Goal: Task Accomplishment & Management: Complete application form

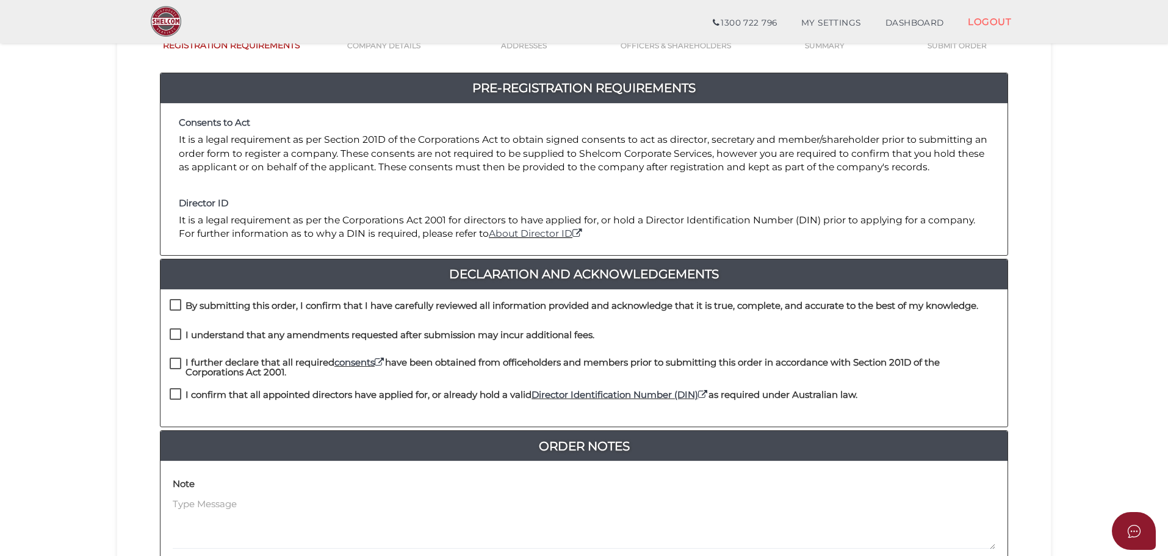
scroll to position [122, 0]
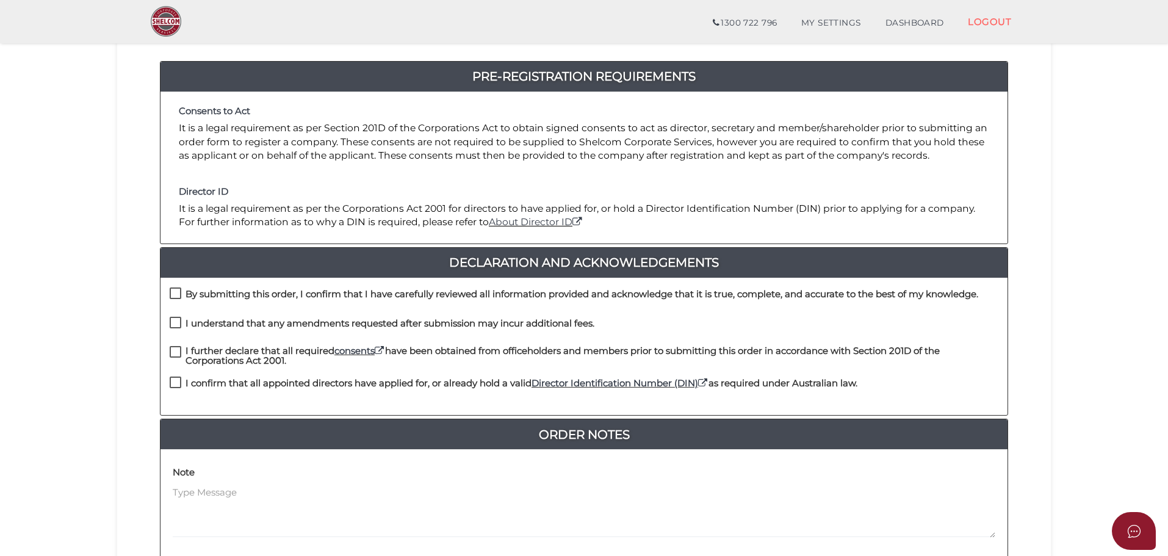
click at [179, 293] on label "By submitting this order, I confirm that I have carefully reviewed all informat…" at bounding box center [574, 296] width 808 height 15
checkbox input "true"
click at [181, 325] on label "I understand that any amendments requested after submission may incur additiona…" at bounding box center [382, 325] width 425 height 15
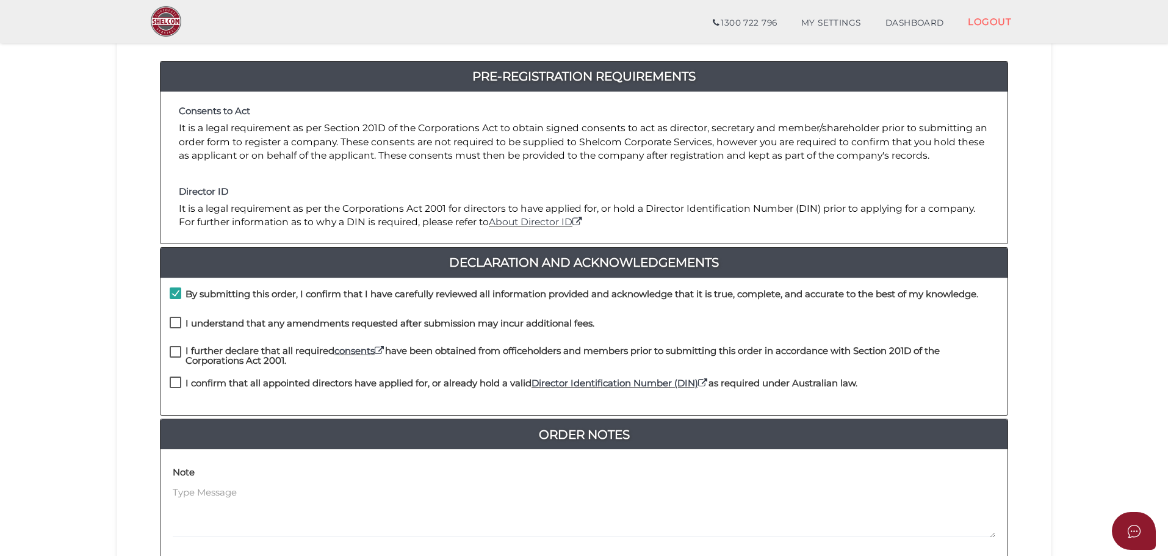
checkbox input "true"
click at [177, 350] on label "I further declare that all required consents have been obtained from officehold…" at bounding box center [584, 353] width 829 height 15
checkbox input "true"
click at [177, 386] on label "I confirm that all appointed directors have applied for, or already hold a vali…" at bounding box center [514, 385] width 688 height 15
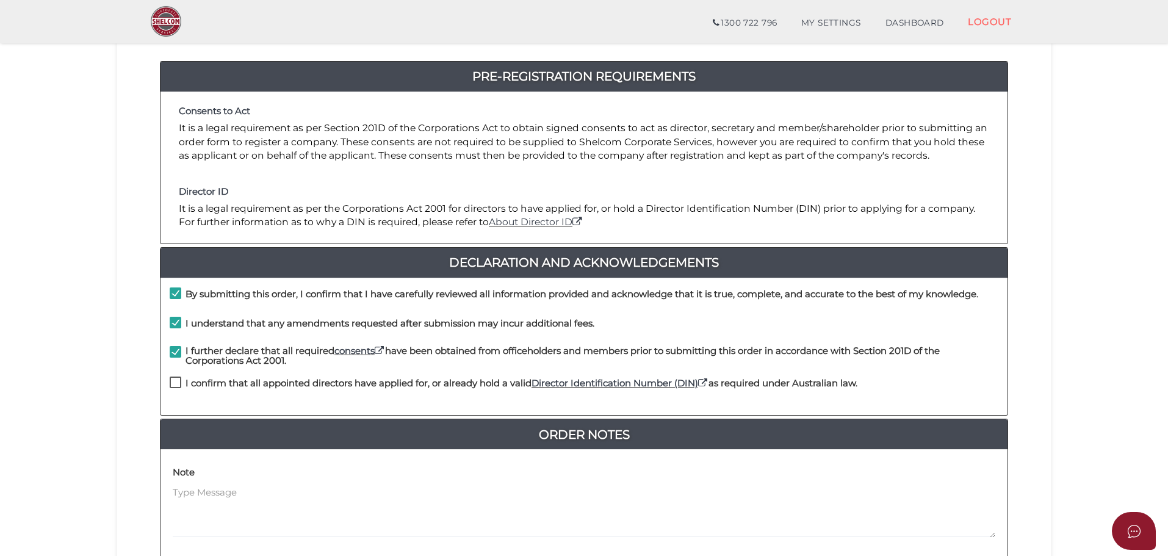
checkbox input "true"
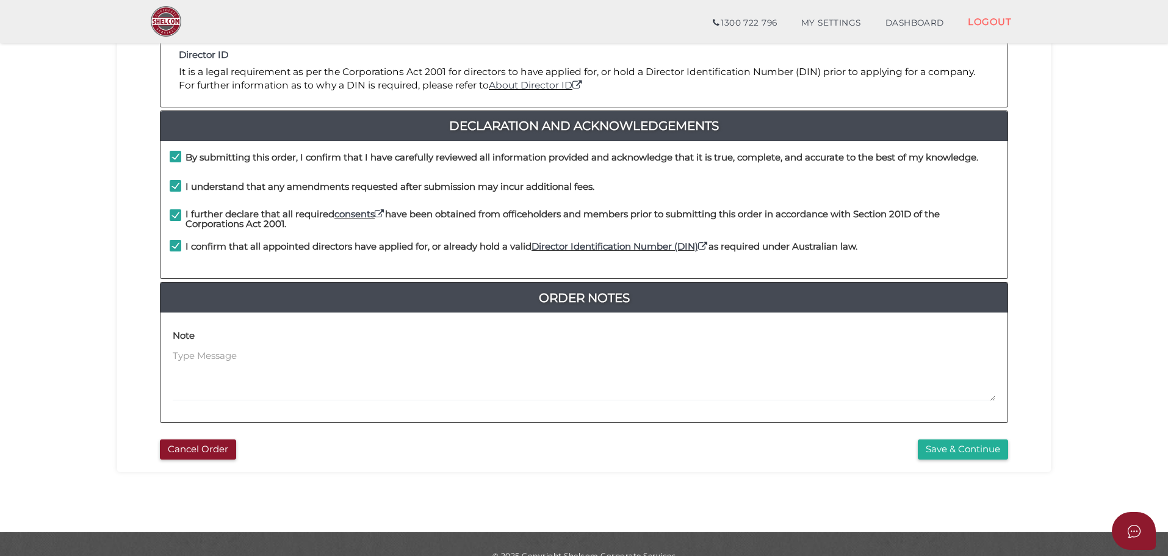
scroll to position [282, 0]
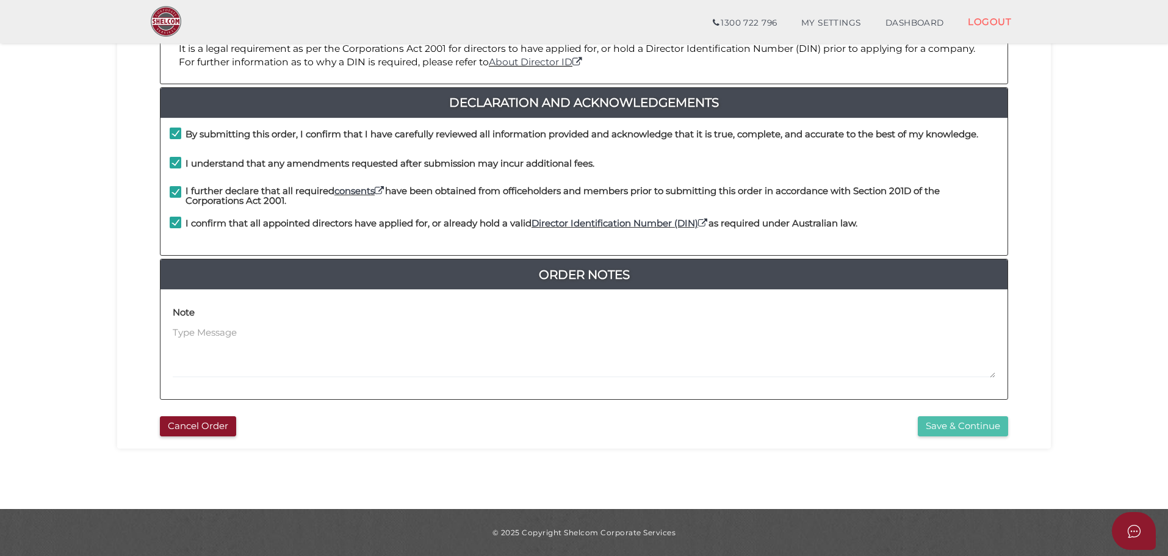
click at [956, 420] on button "Save & Continue" at bounding box center [963, 426] width 90 height 20
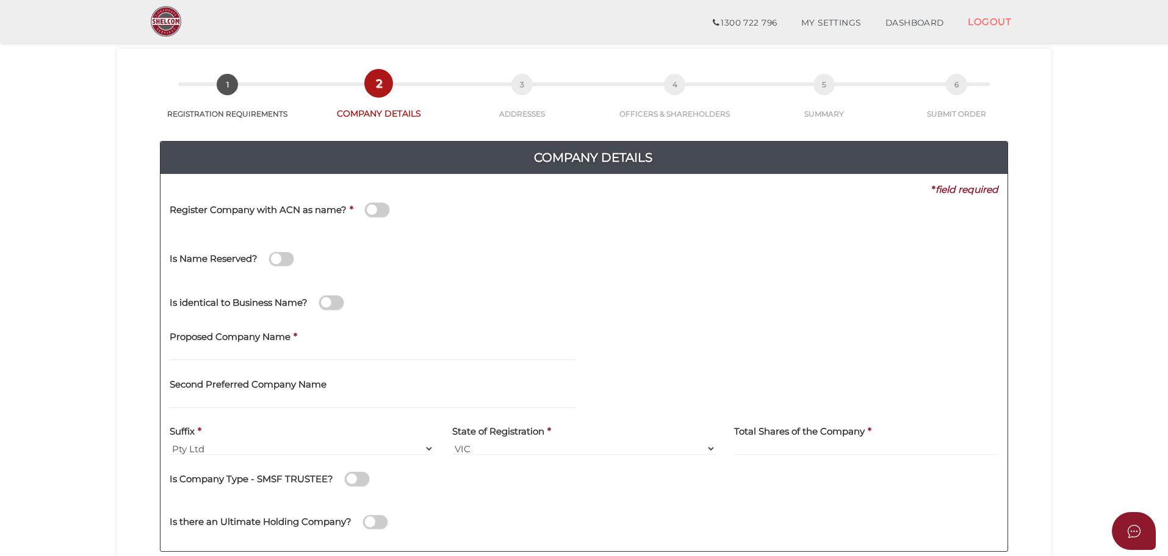
scroll to position [61, 0]
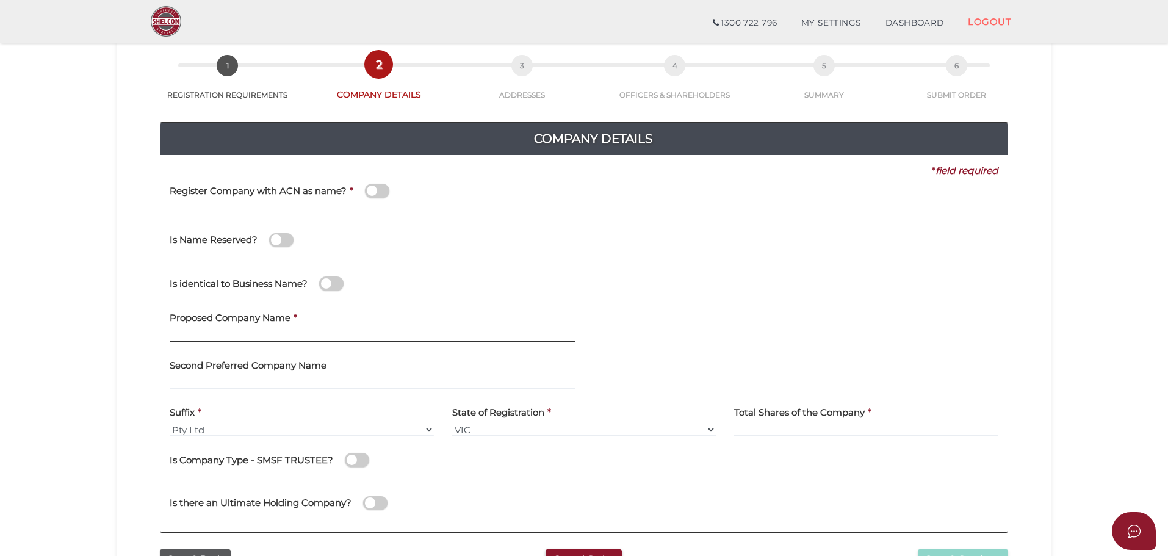
click at [189, 329] on input "text" at bounding box center [372, 334] width 405 height 13
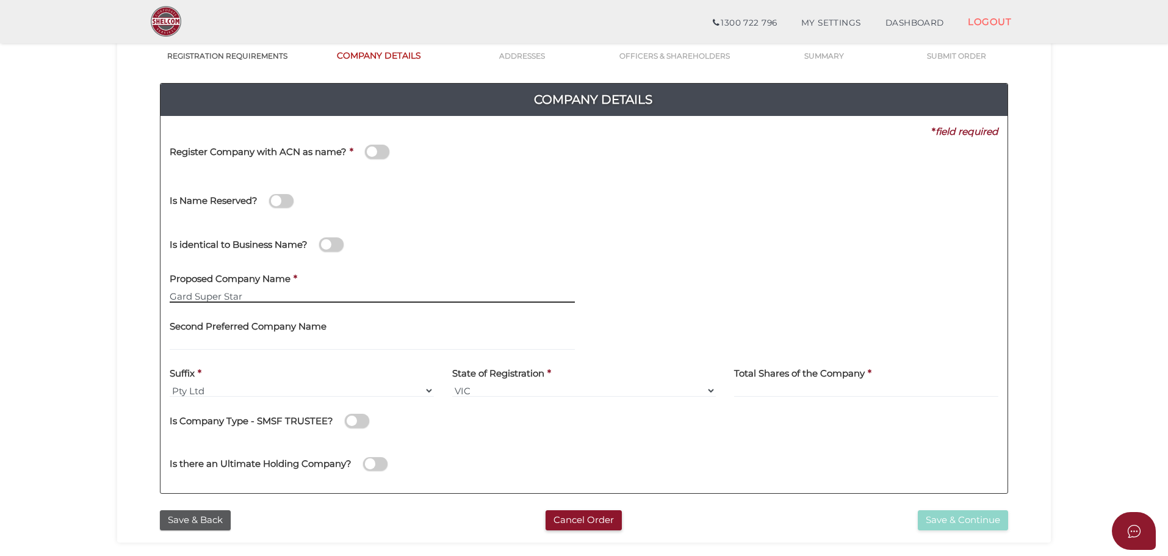
scroll to position [122, 0]
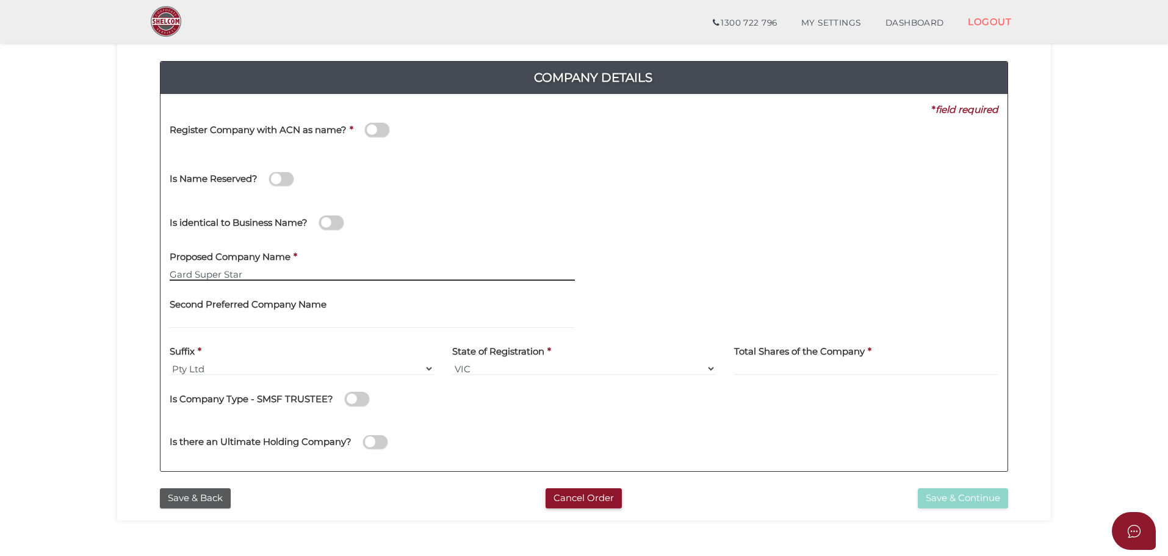
type input "Gard Super Star"
click at [784, 373] on input at bounding box center [866, 368] width 264 height 13
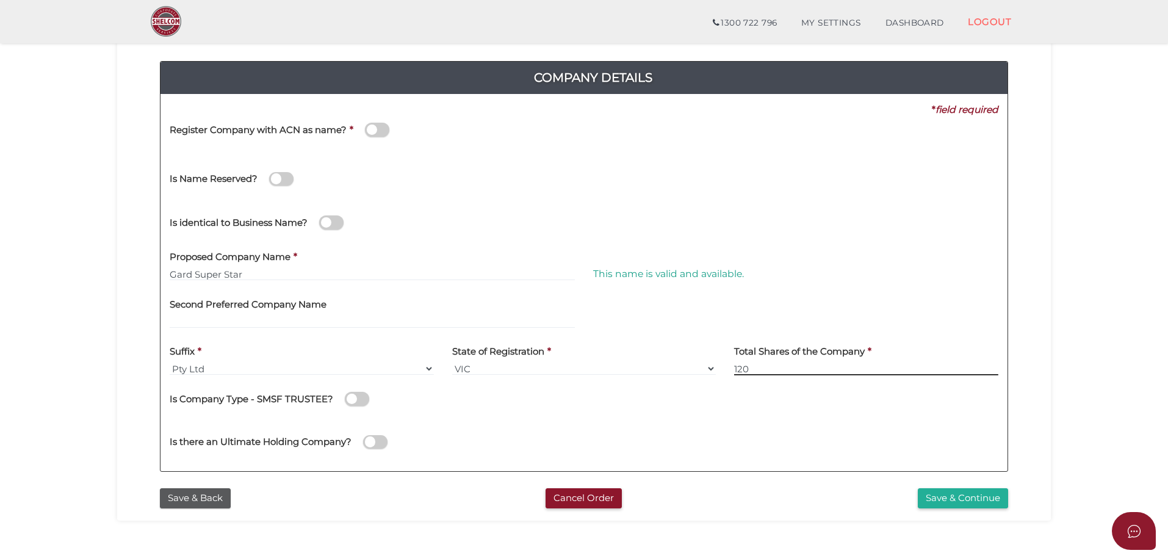
type input "120"
click at [362, 397] on span at bounding box center [357, 399] width 24 height 14
click at [0, 0] on input "checkbox" at bounding box center [0, 0] width 0 height 0
click at [934, 494] on button "Save & Continue" at bounding box center [963, 498] width 90 height 20
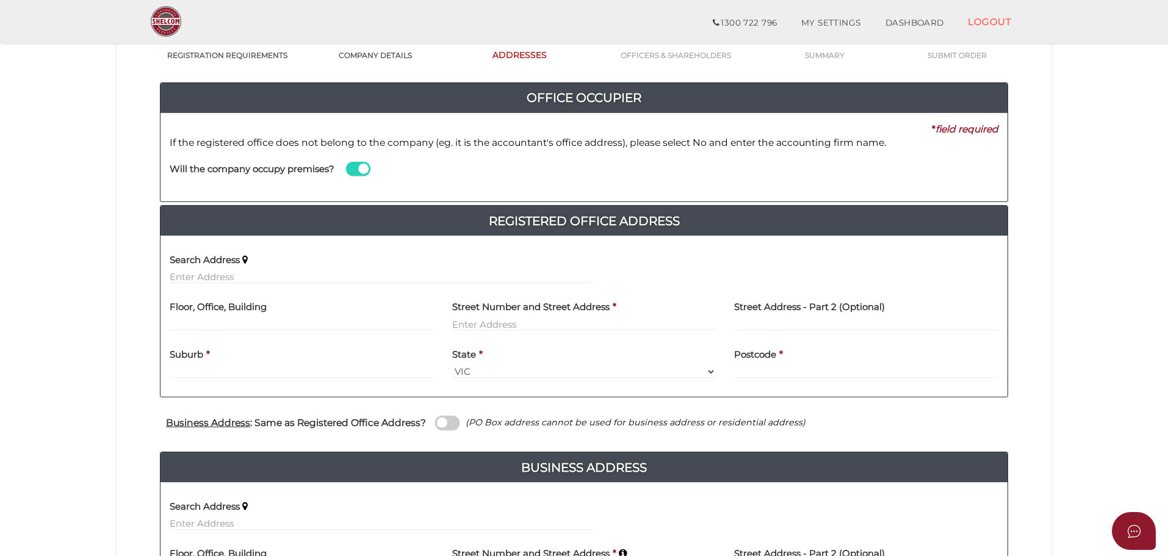
scroll to position [122, 0]
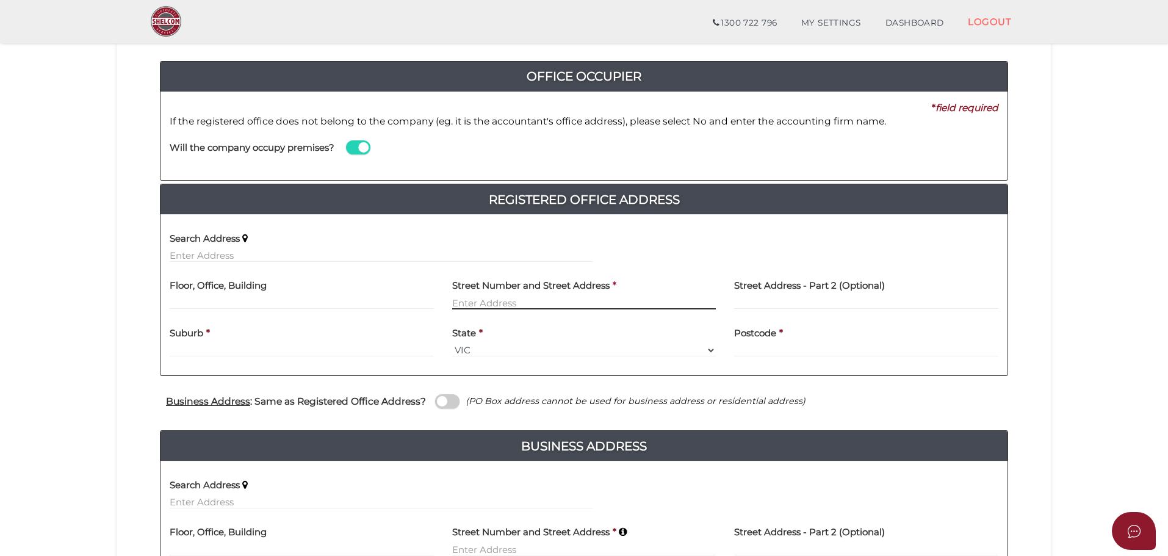
click at [498, 304] on input "text" at bounding box center [584, 302] width 264 height 13
type input "10/23 Brooklyn Ave"
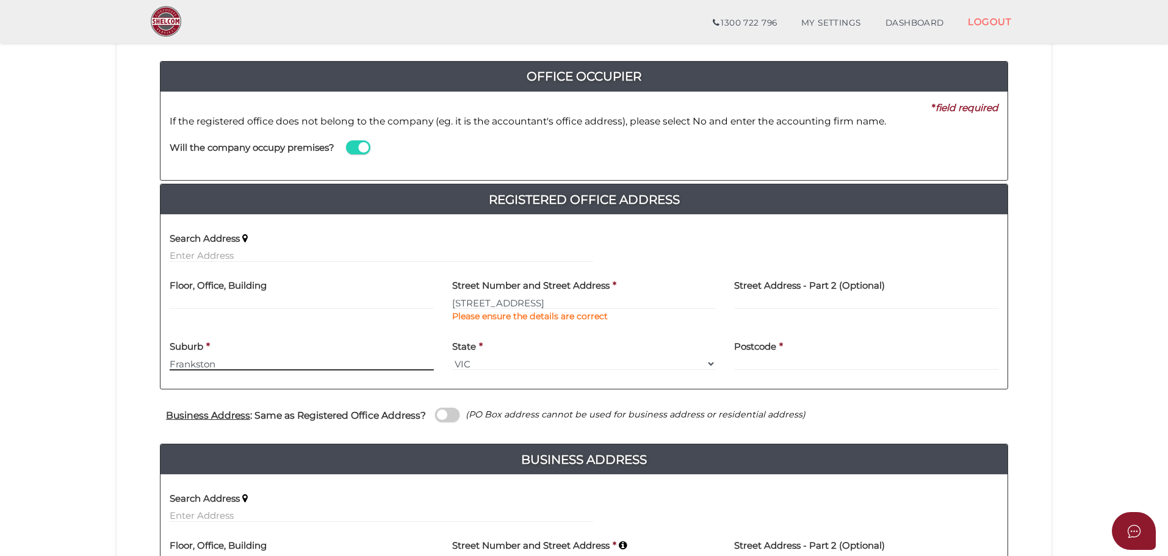
type input "Frankston"
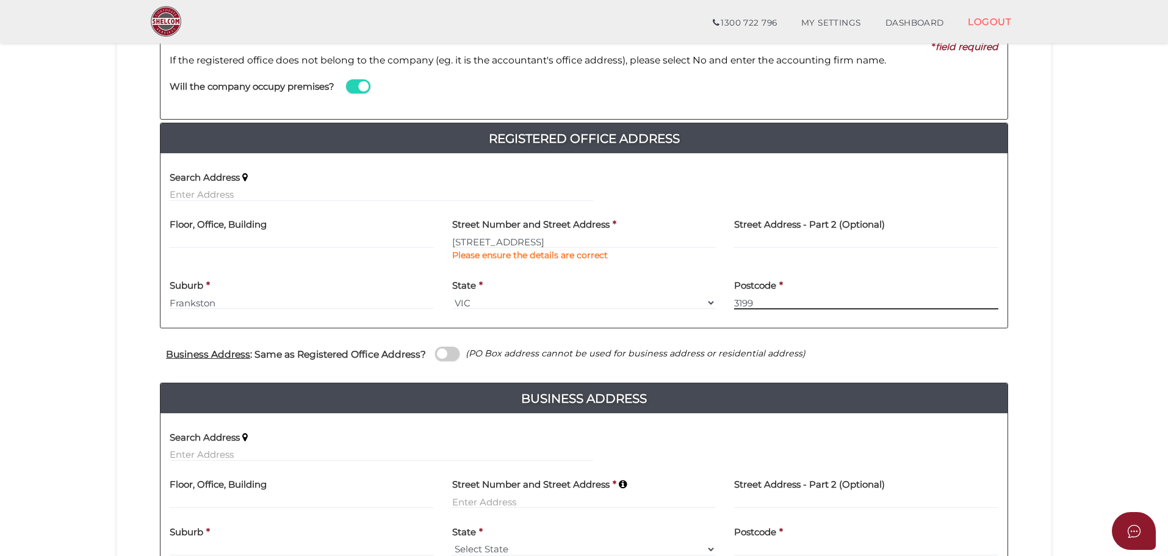
type input "3199"
click at [452, 354] on span at bounding box center [447, 354] width 24 height 14
click at [0, 0] on input "checkbox" at bounding box center [0, 0] width 0 height 0
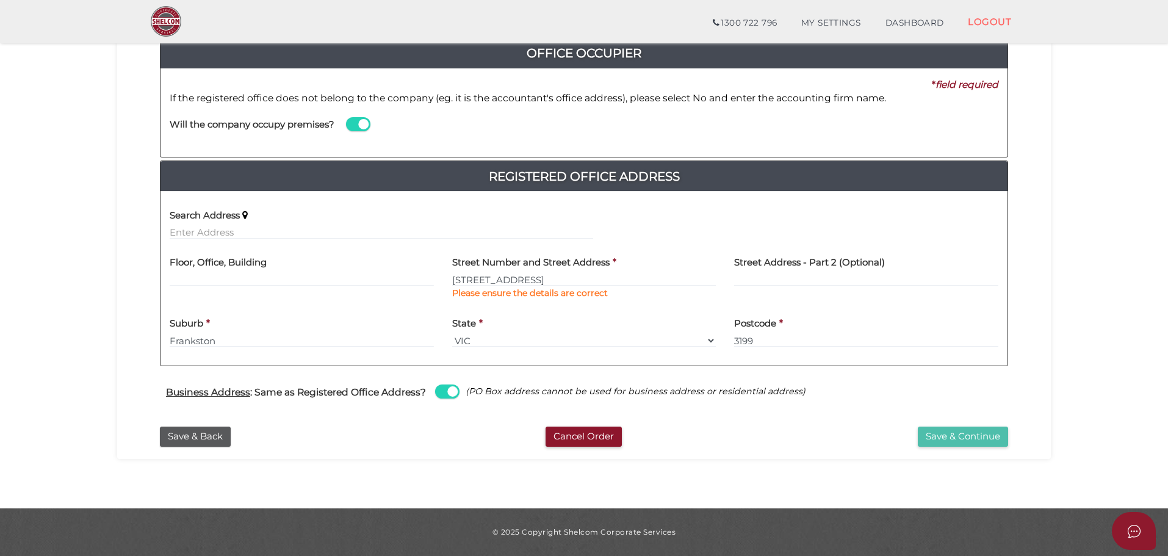
click at [947, 436] on button "Save & Continue" at bounding box center [963, 436] width 90 height 20
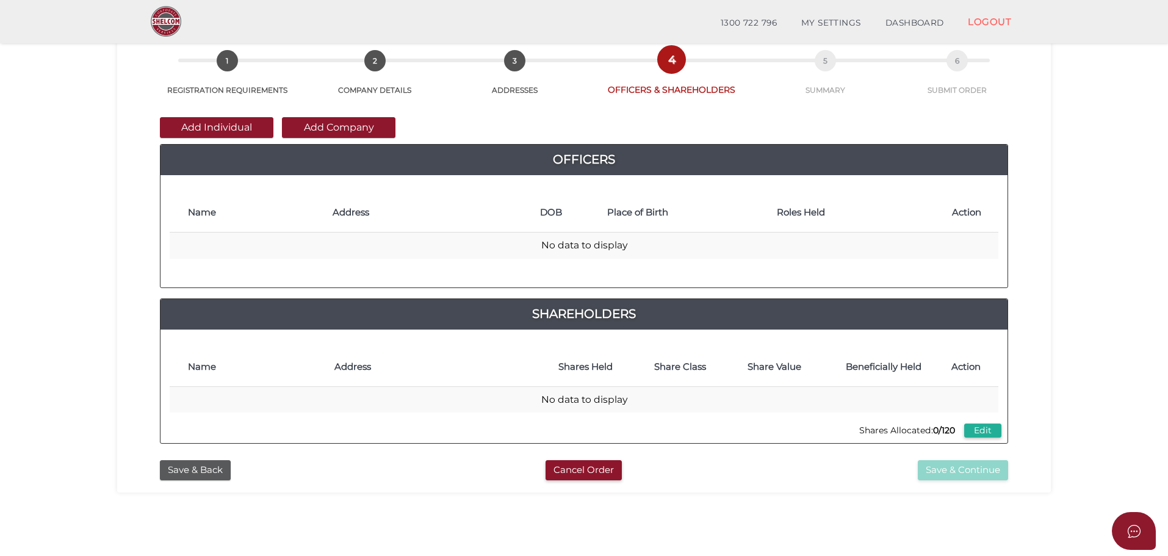
scroll to position [122, 0]
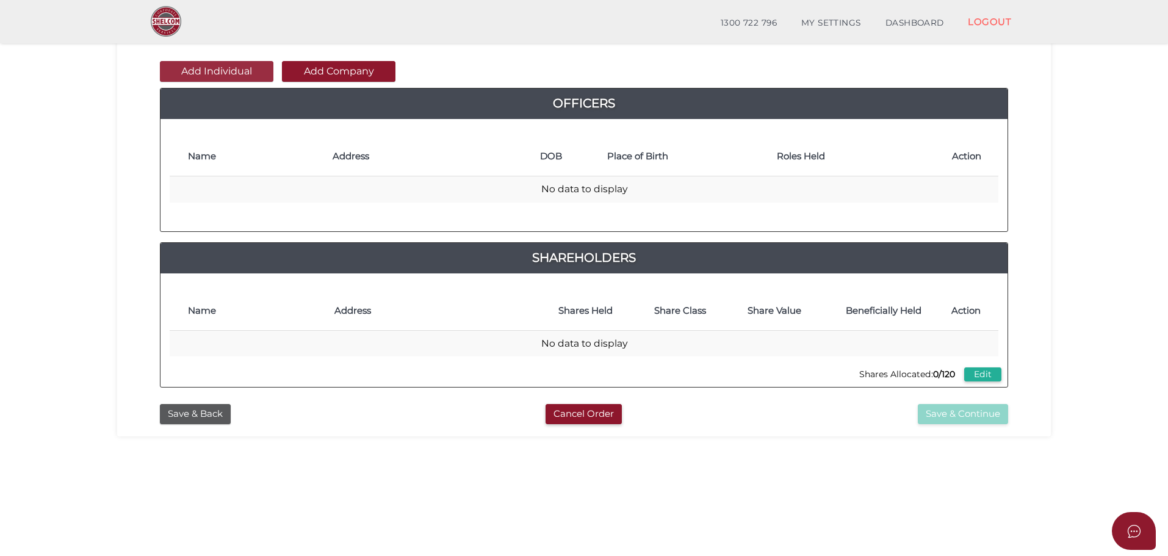
click at [227, 70] on button "Add Individual" at bounding box center [216, 71] width 113 height 21
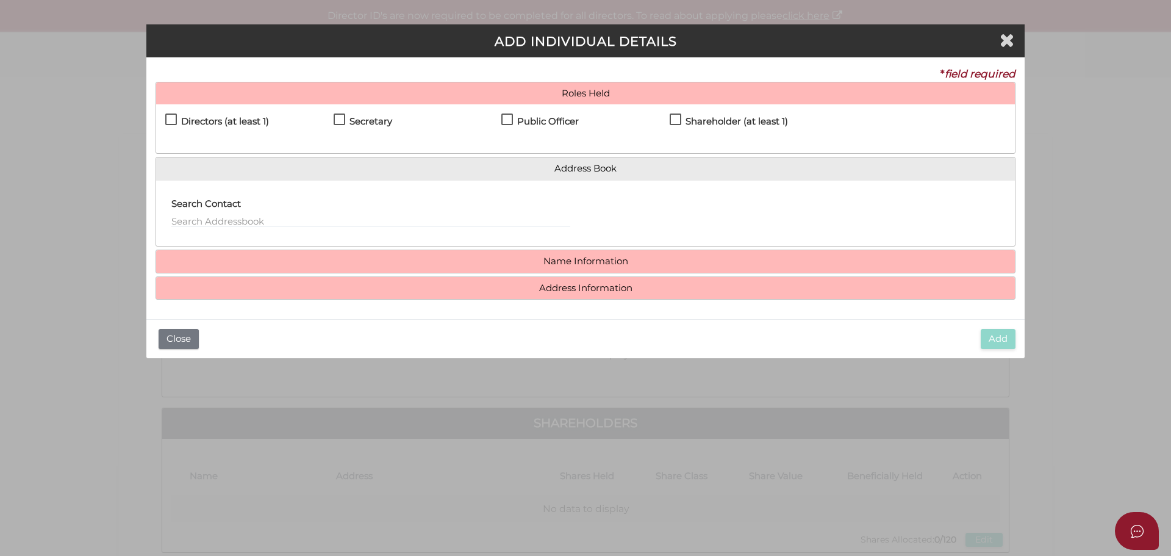
click at [167, 118] on label "Directors (at least 1)" at bounding box center [217, 124] width 104 height 15
checkbox input "true"
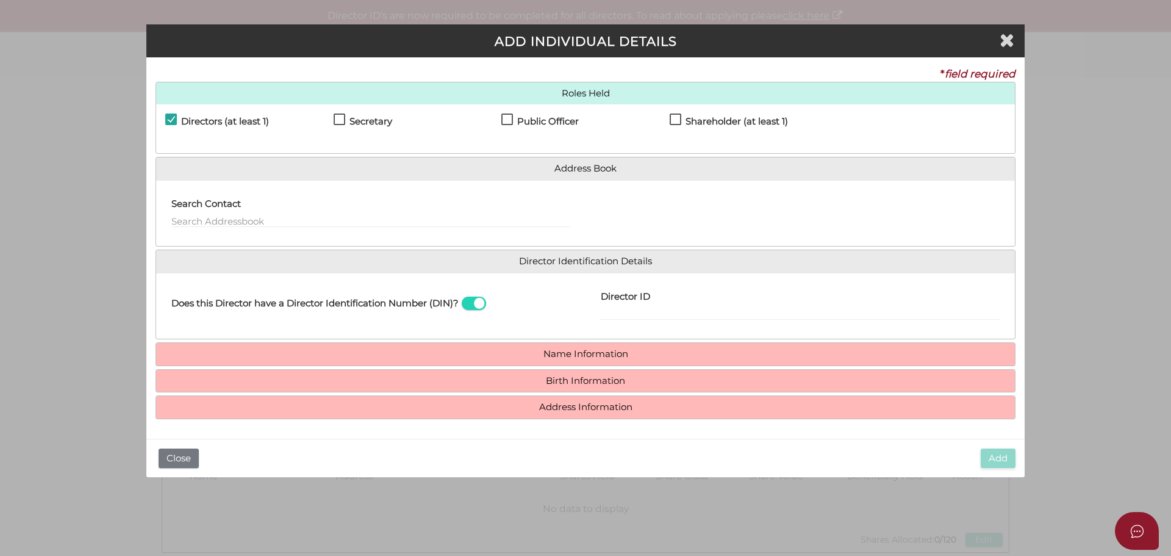
click at [341, 118] on label "Secretary" at bounding box center [363, 124] width 59 height 15
checkbox input "true"
click at [506, 123] on label "Public Officer" at bounding box center [540, 124] width 77 height 15
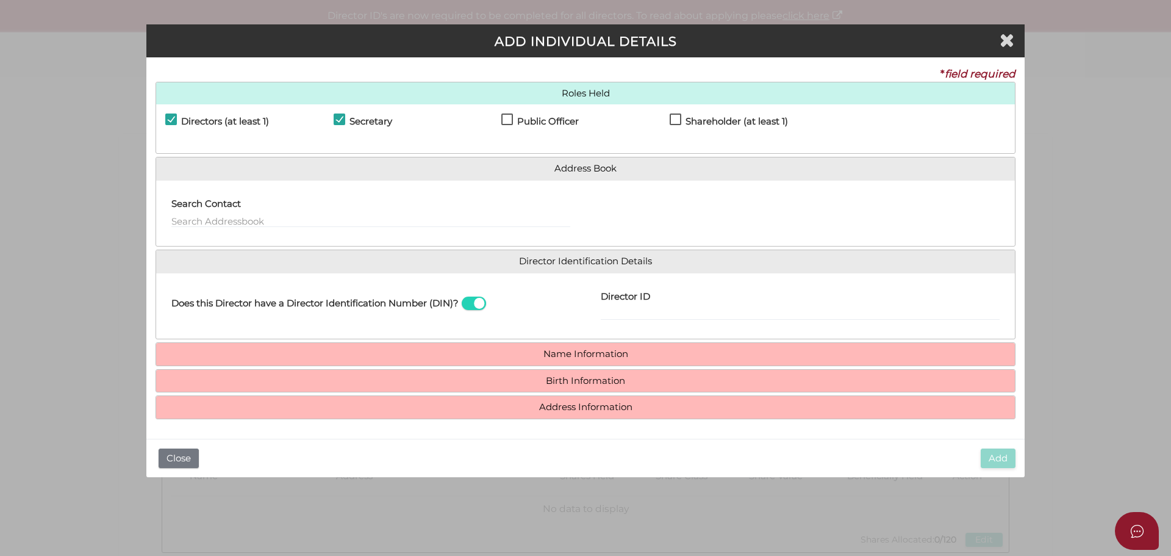
checkbox input "true"
click at [675, 117] on label "Shareholder (at least 1)" at bounding box center [729, 124] width 118 height 15
checkbox input "true"
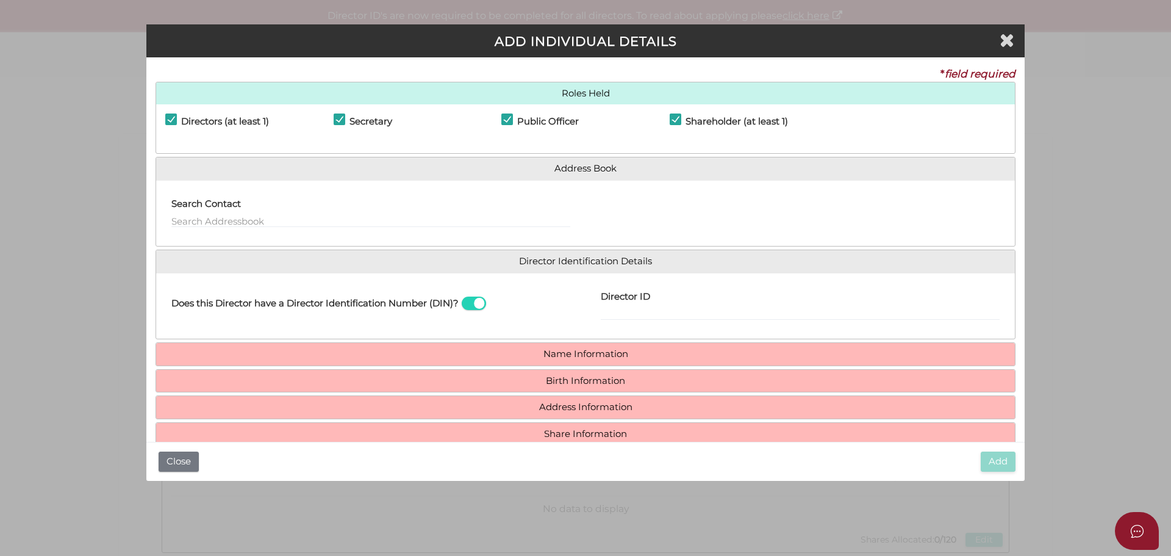
click at [653, 304] on div "Director ID" at bounding box center [800, 301] width 399 height 38
click at [636, 315] on input "Director ID" at bounding box center [800, 313] width 399 height 13
paste input "036930425025617"
type input "036930425025617"
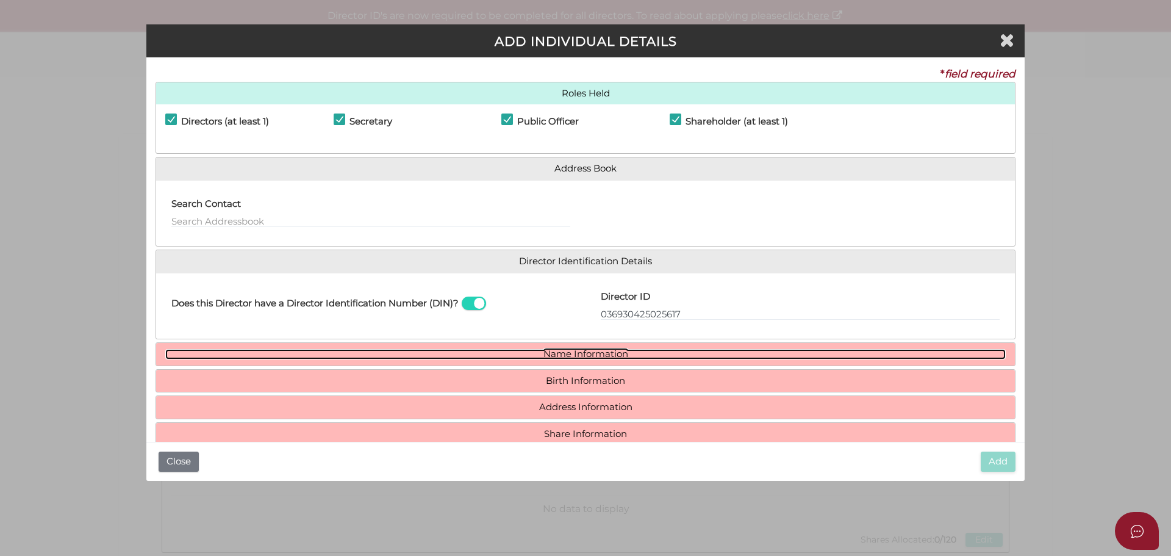
click at [590, 349] on link "Name Information" at bounding box center [585, 354] width 841 height 10
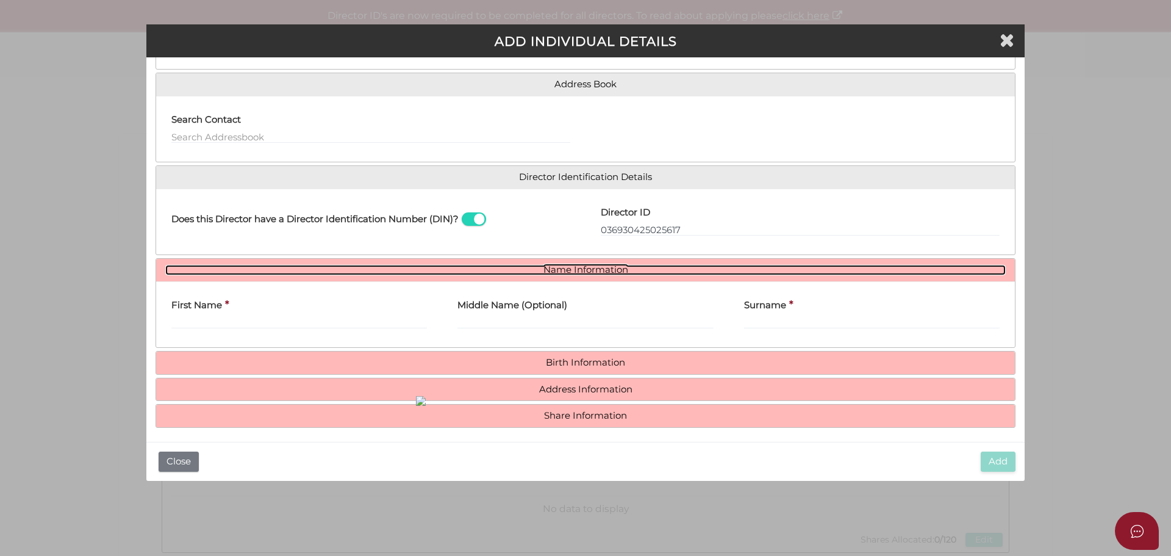
scroll to position [90, 0]
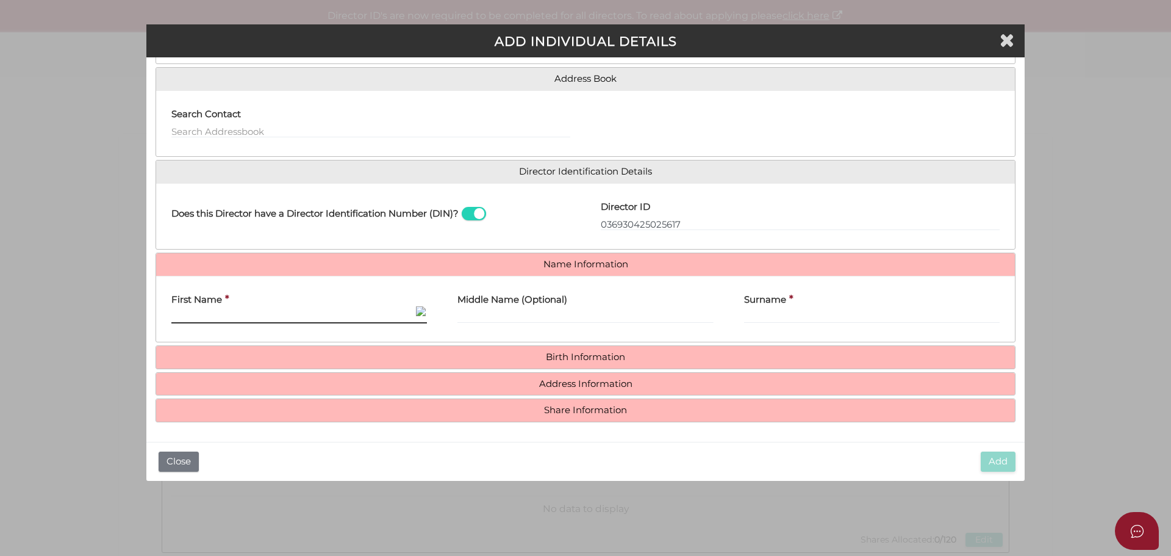
click at [239, 319] on input "First Name" at bounding box center [299, 316] width 256 height 13
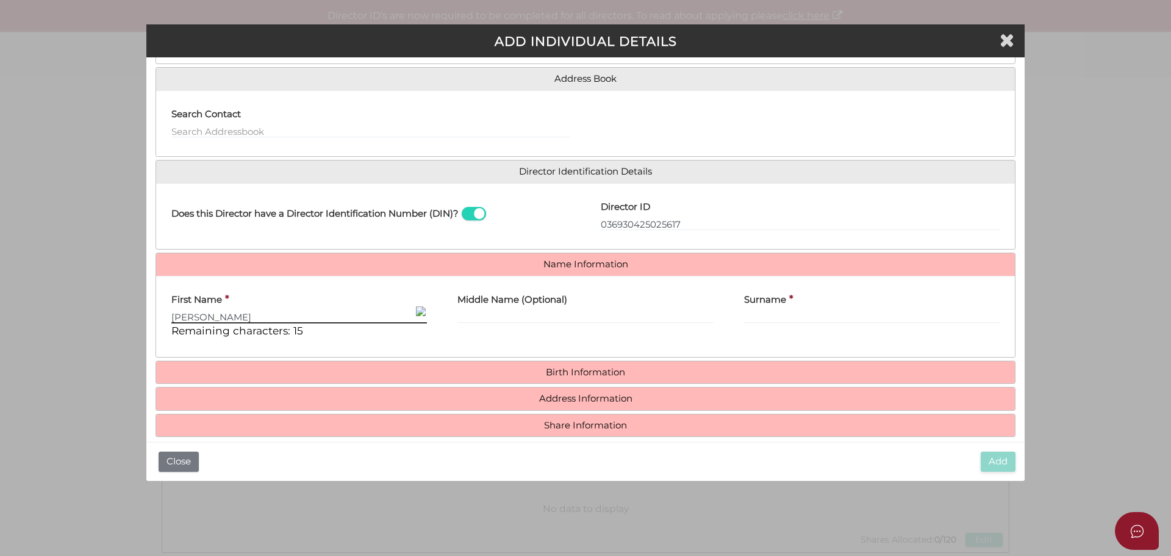
type input "[PERSON_NAME]"
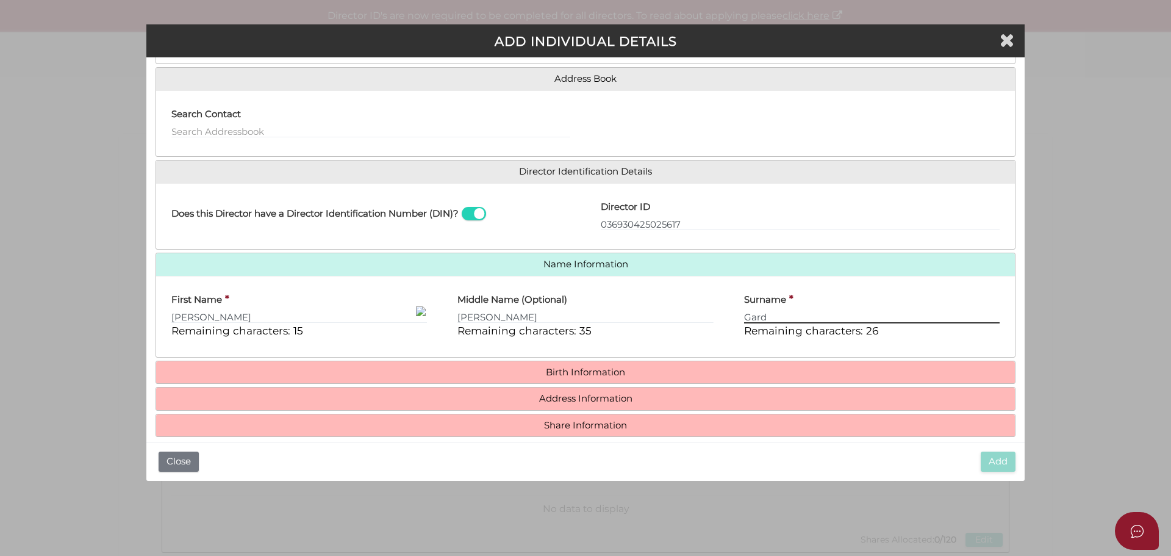
type input "Gard"
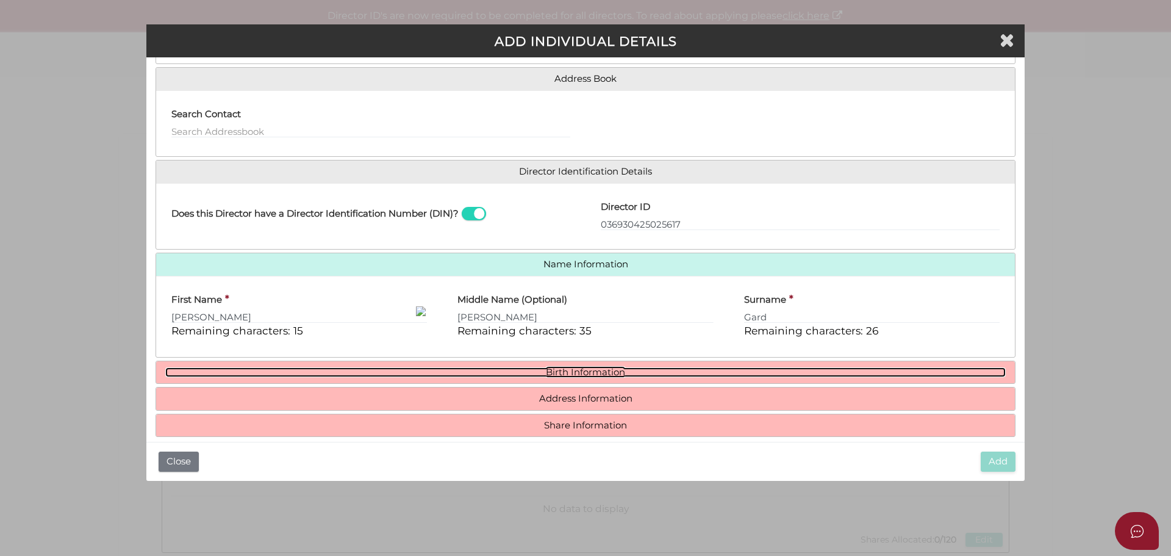
click at [556, 371] on link "Birth Information" at bounding box center [585, 372] width 841 height 10
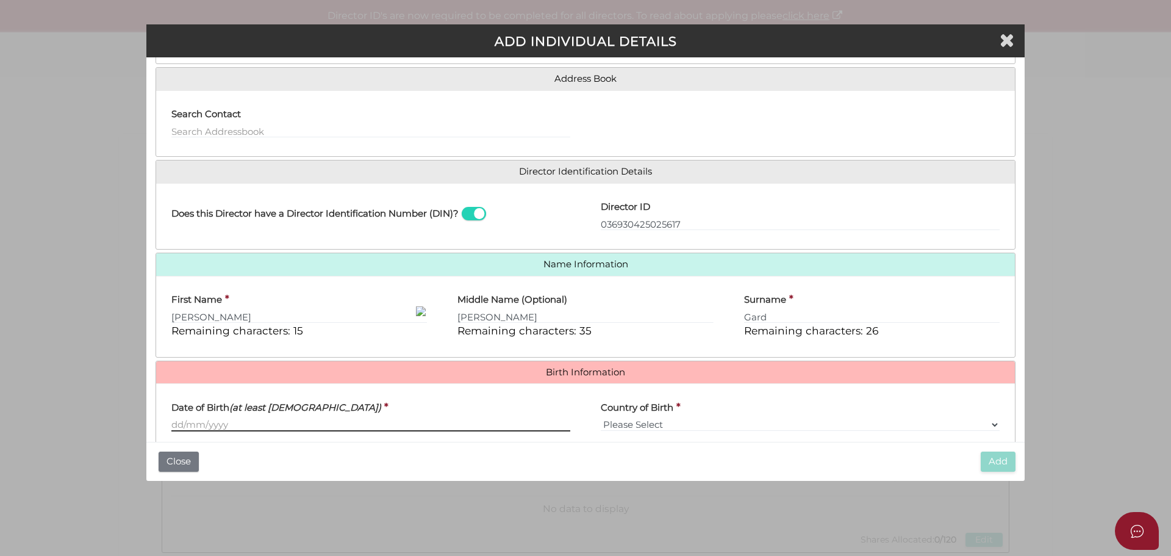
click at [190, 421] on input "Date of Birth (at least 18 years old)" at bounding box center [370, 424] width 399 height 13
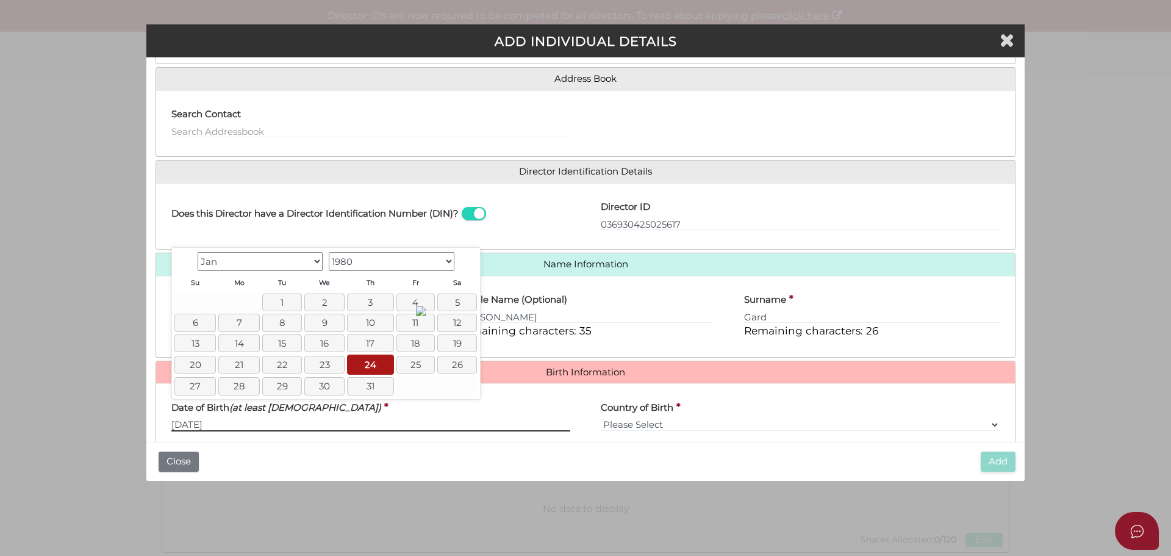
type input "24/01/1980"
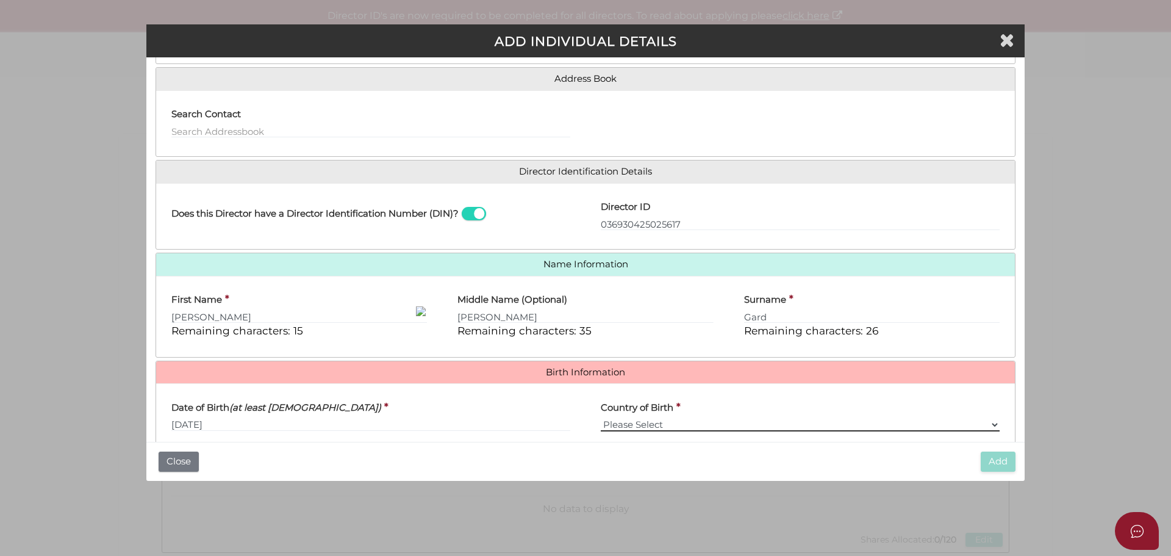
click at [630, 422] on select "Please Select v Australia Afghanistan Albania Algeria American Samoa Andorra An…" at bounding box center [800, 424] width 399 height 13
select select "Australia"
click at [601, 418] on select "Please Select v Australia Afghanistan Albania Algeria American Samoa Andorra An…" at bounding box center [800, 424] width 399 height 13
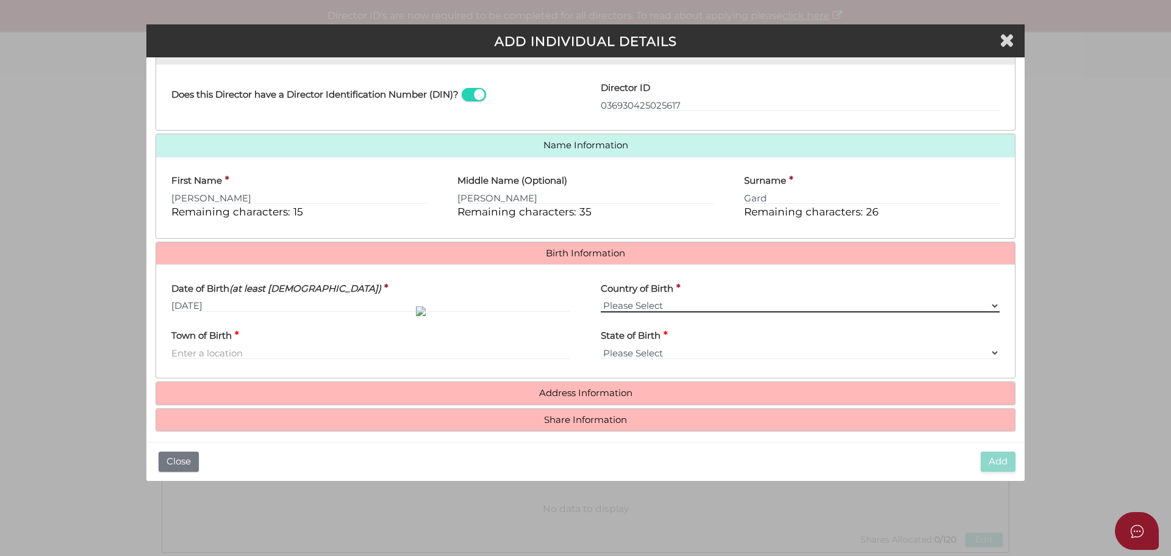
scroll to position [218, 0]
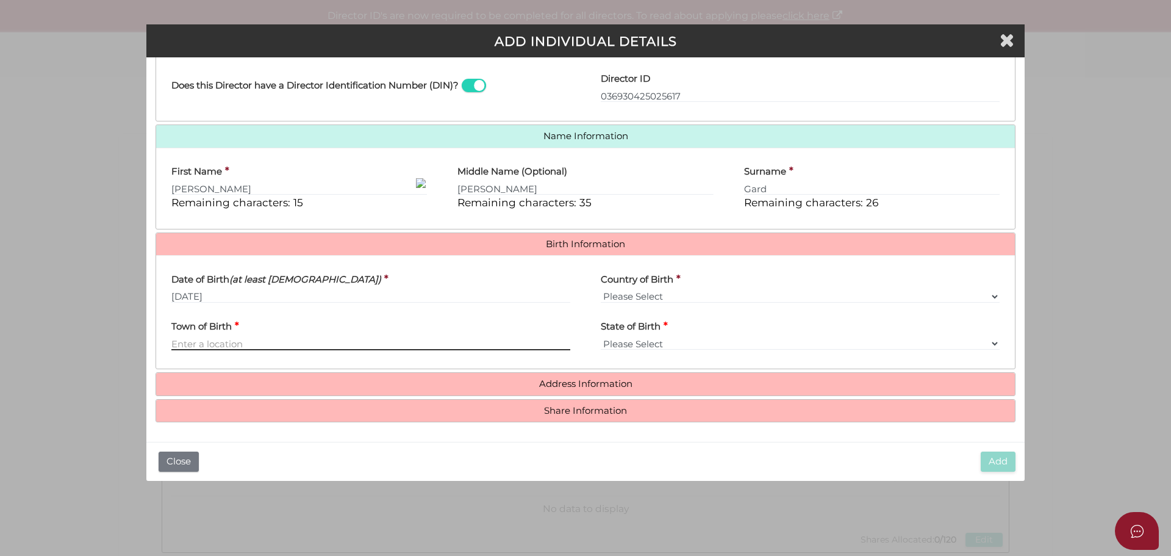
click at [207, 342] on input "Town of Birth" at bounding box center [370, 343] width 399 height 13
type input "Glen Waverley"
select select "VIC"
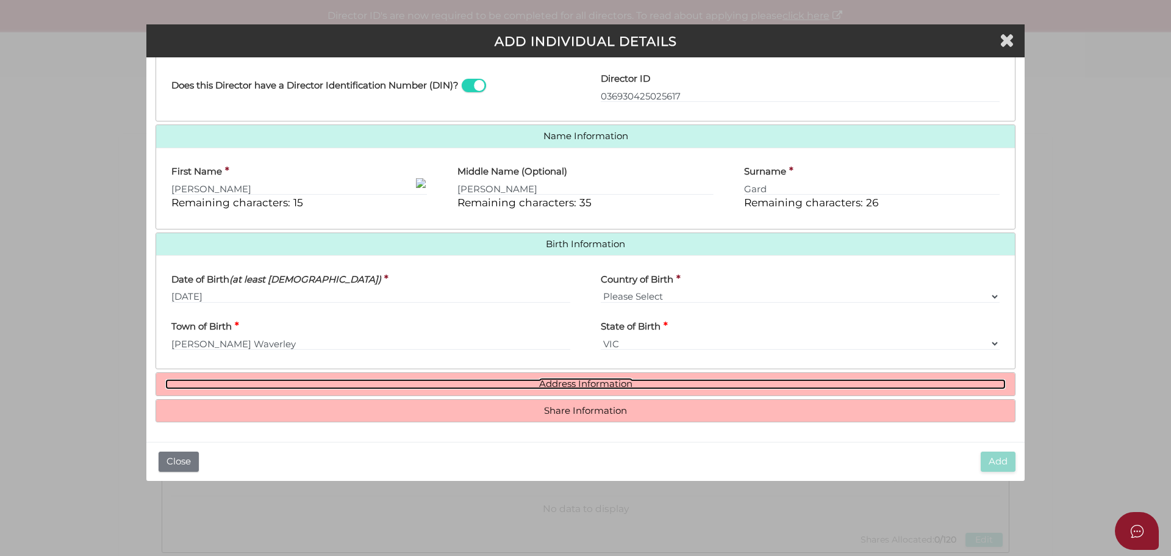
click at [619, 380] on link "Address Information" at bounding box center [585, 384] width 841 height 10
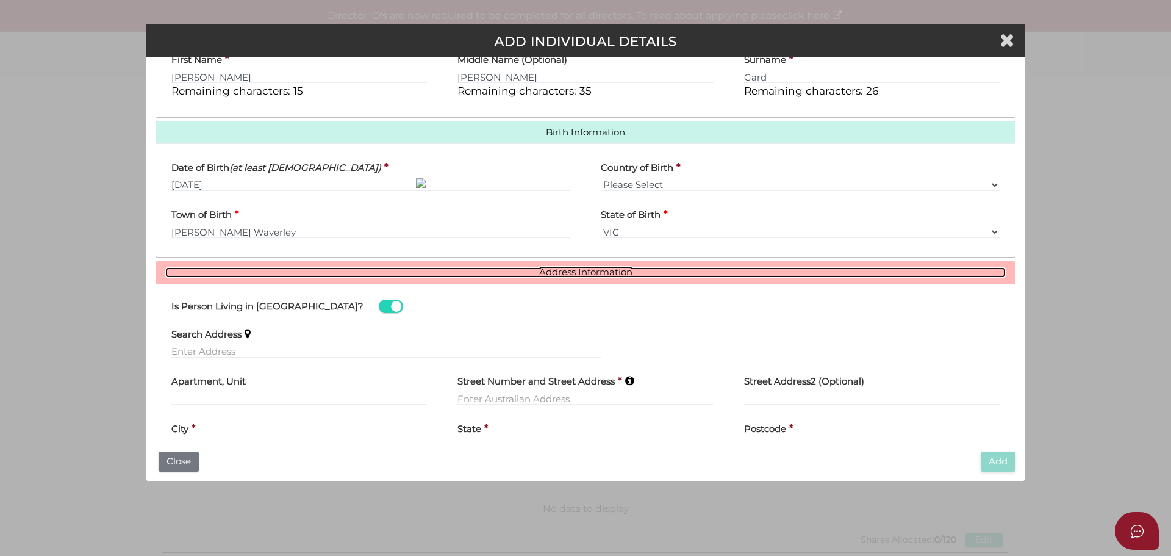
scroll to position [340, 0]
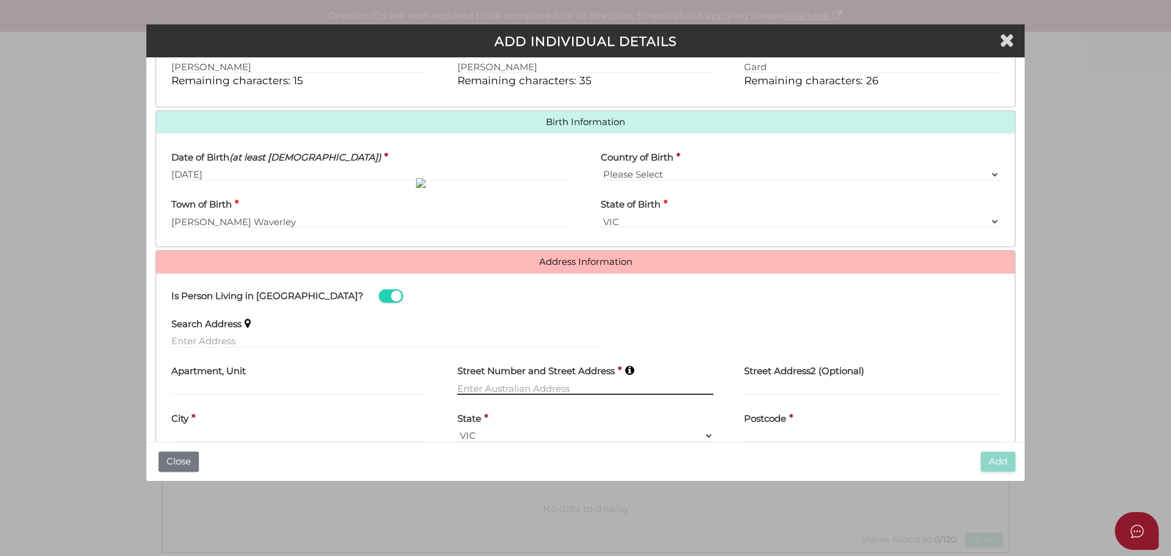
click at [502, 384] on input "text" at bounding box center [586, 387] width 256 height 13
type input "10/23 Brooklyn Ave"
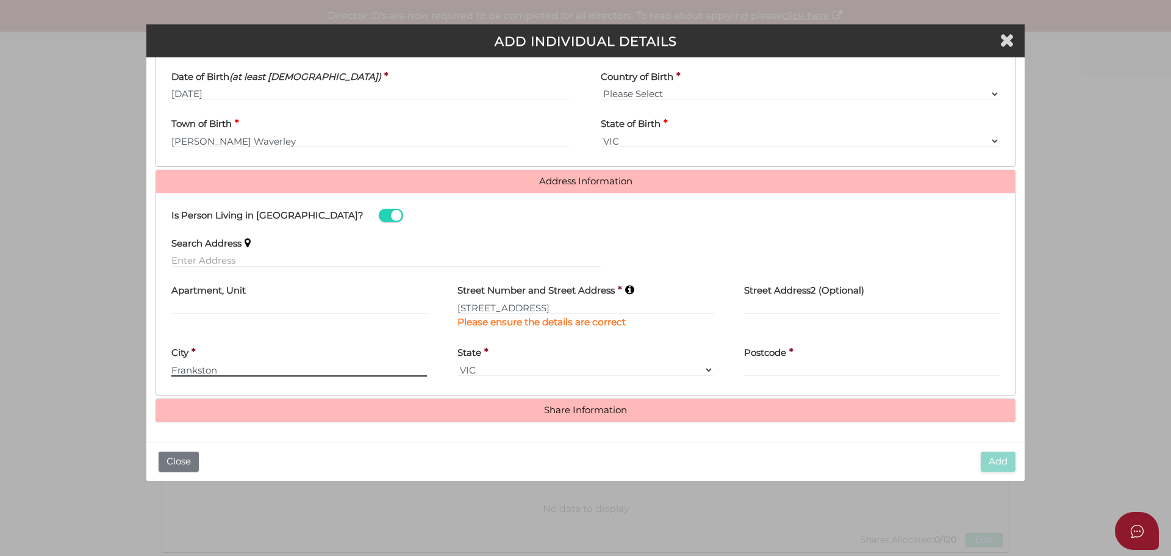
type input "Frankston"
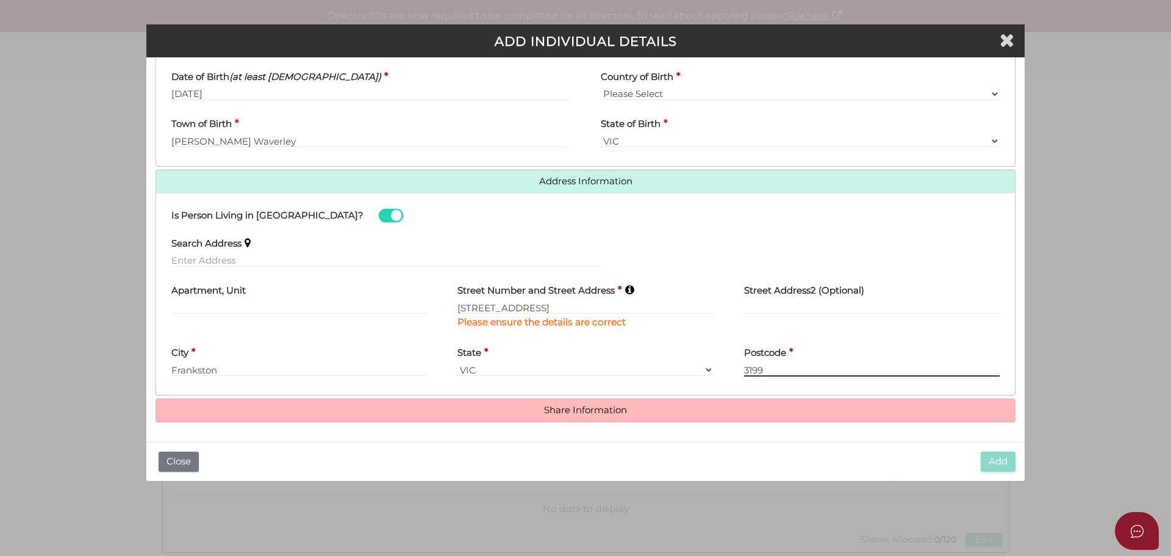
type input "3199"
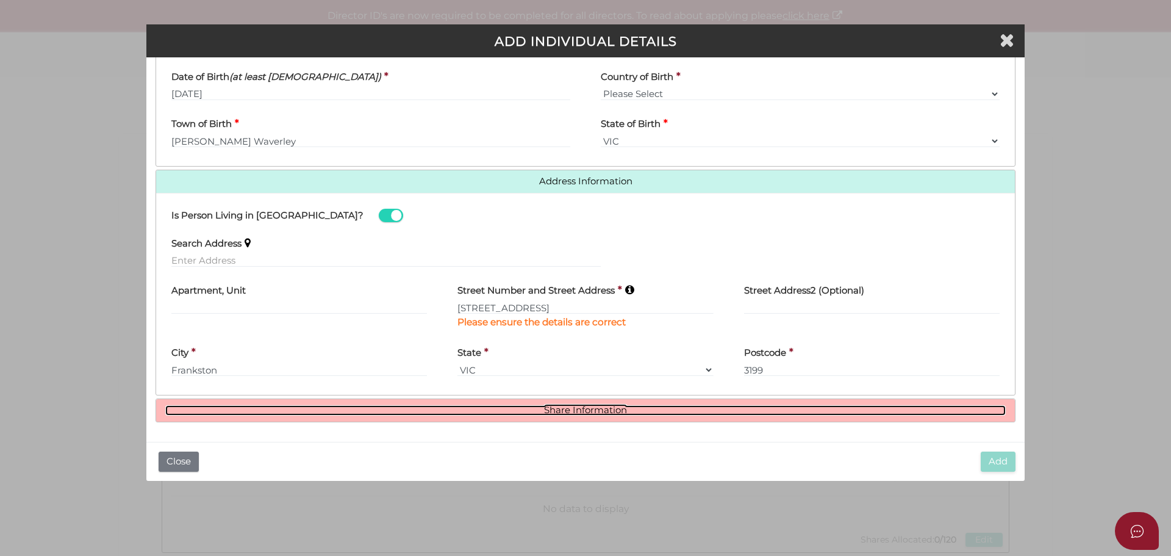
click at [558, 405] on link "Share Information" at bounding box center [585, 410] width 841 height 10
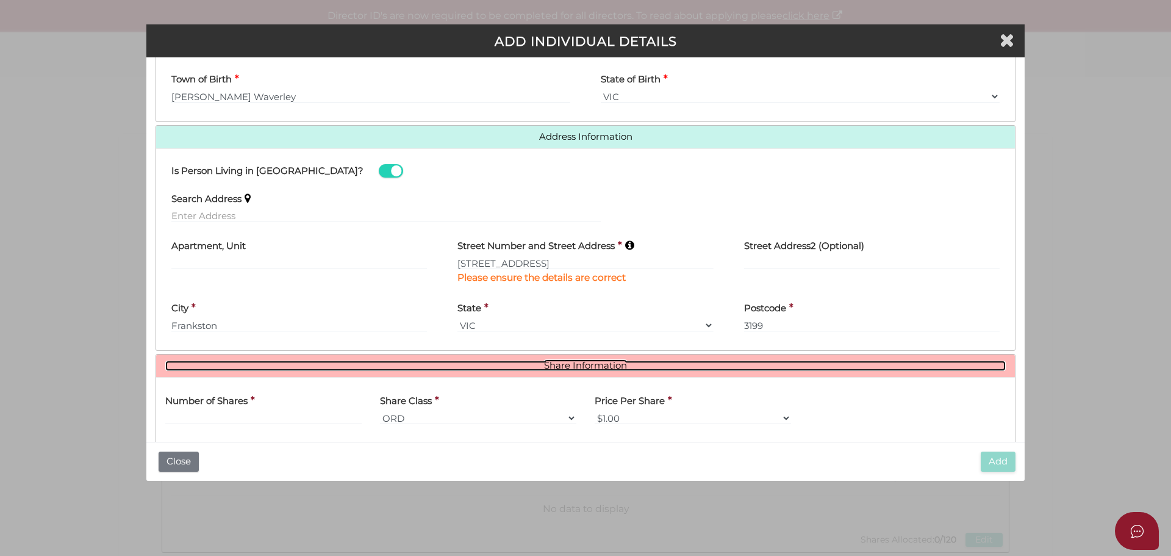
scroll to position [569, 0]
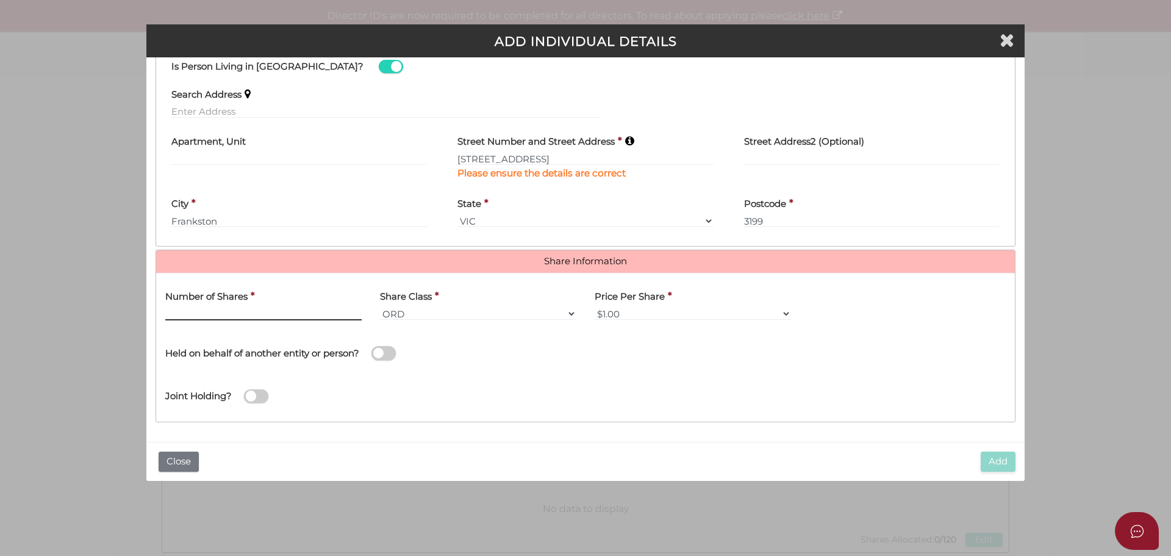
click at [207, 308] on input "text" at bounding box center [263, 313] width 196 height 13
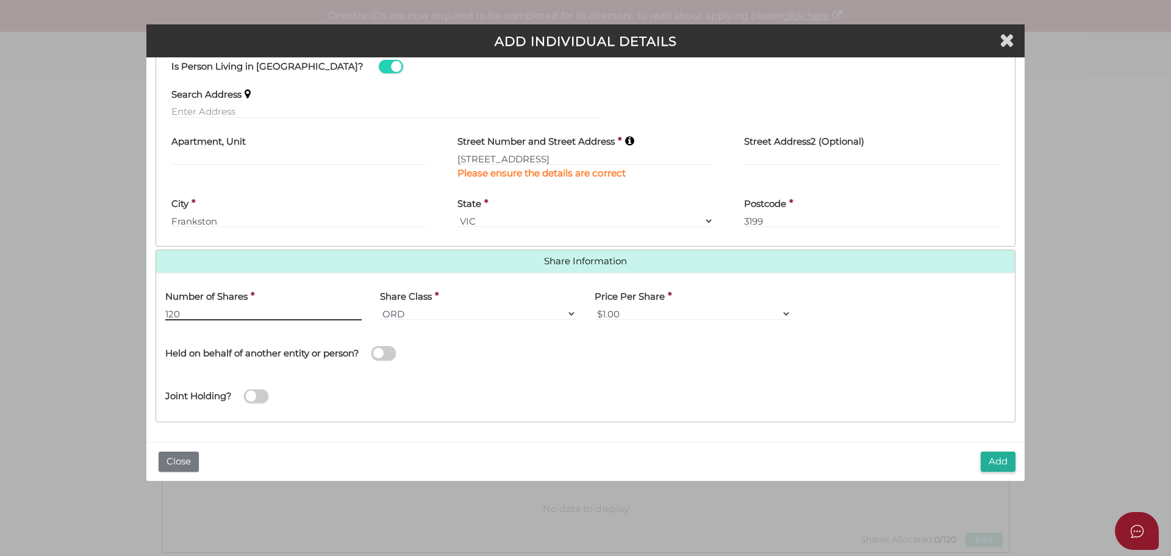
type input "120"
click at [506, 375] on div "Joint Holding?" at bounding box center [585, 393] width 859 height 40
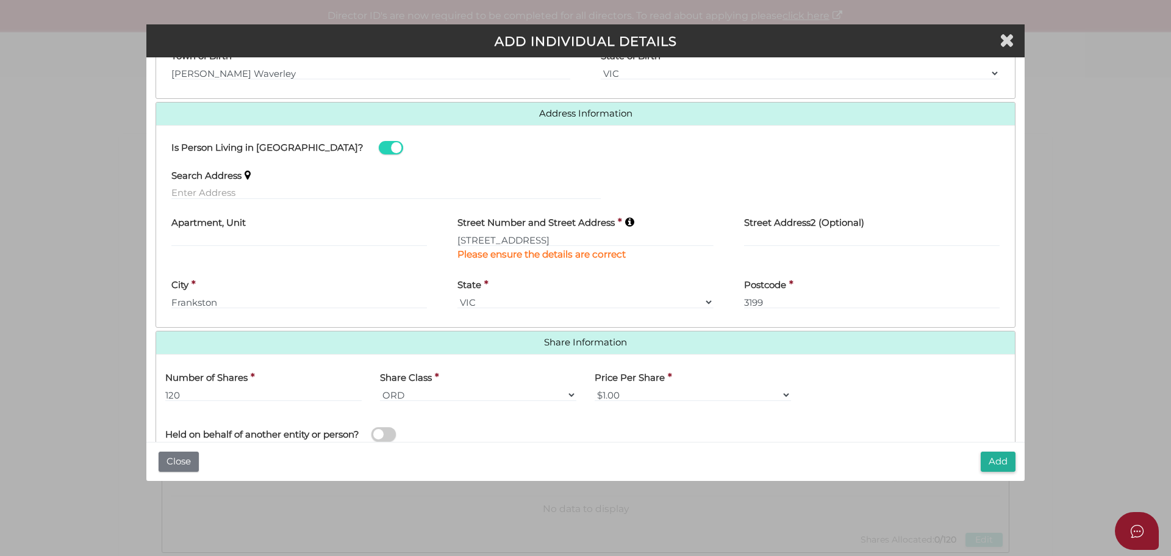
scroll to position [508, 0]
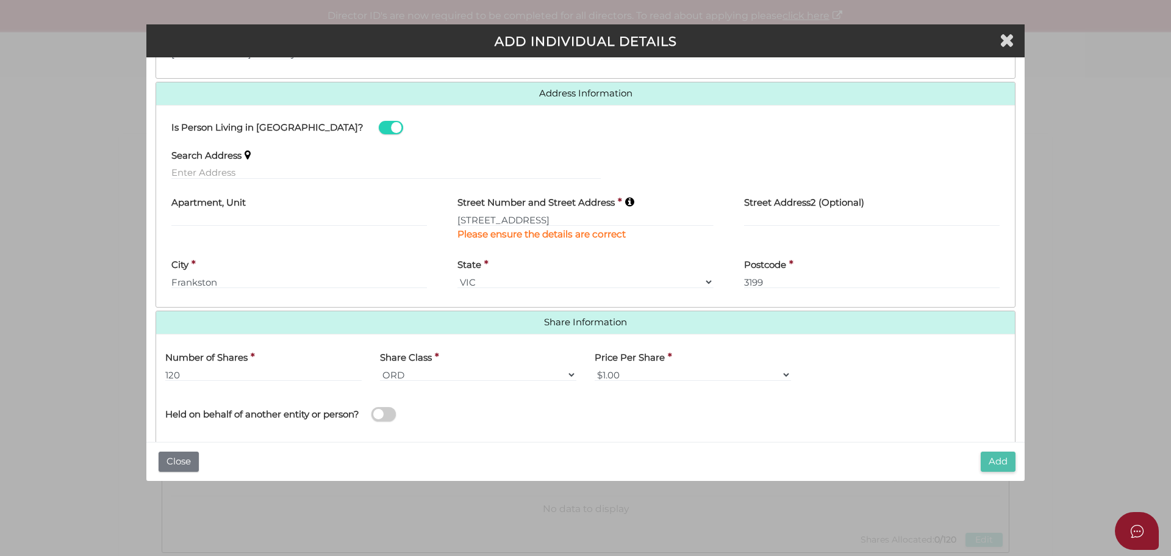
click at [995, 464] on button "Add" at bounding box center [998, 462] width 35 height 20
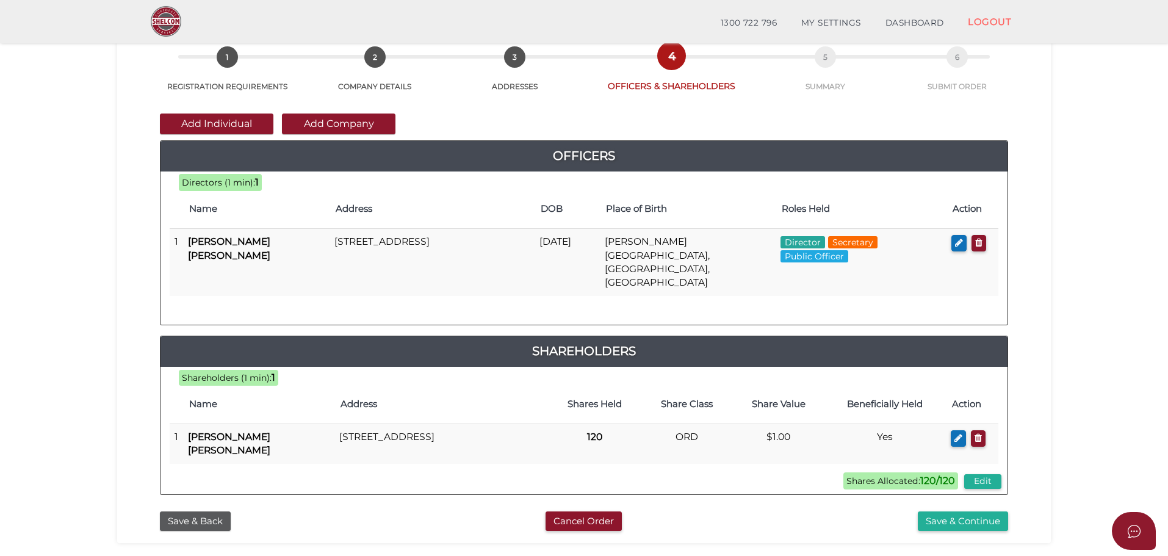
scroll to position [122, 0]
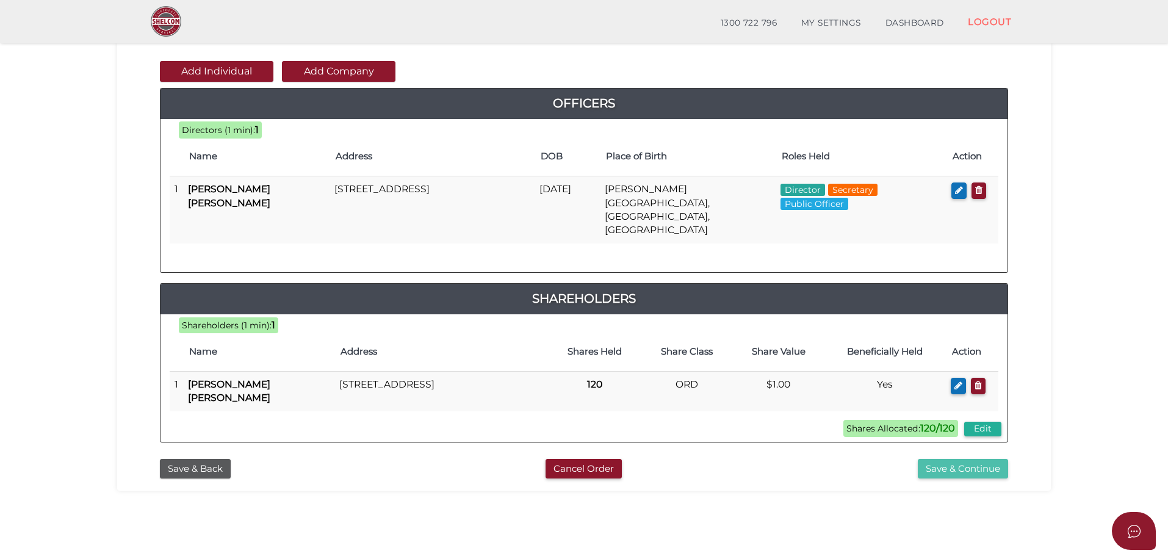
click at [944, 459] on button "Save & Continue" at bounding box center [963, 469] width 90 height 20
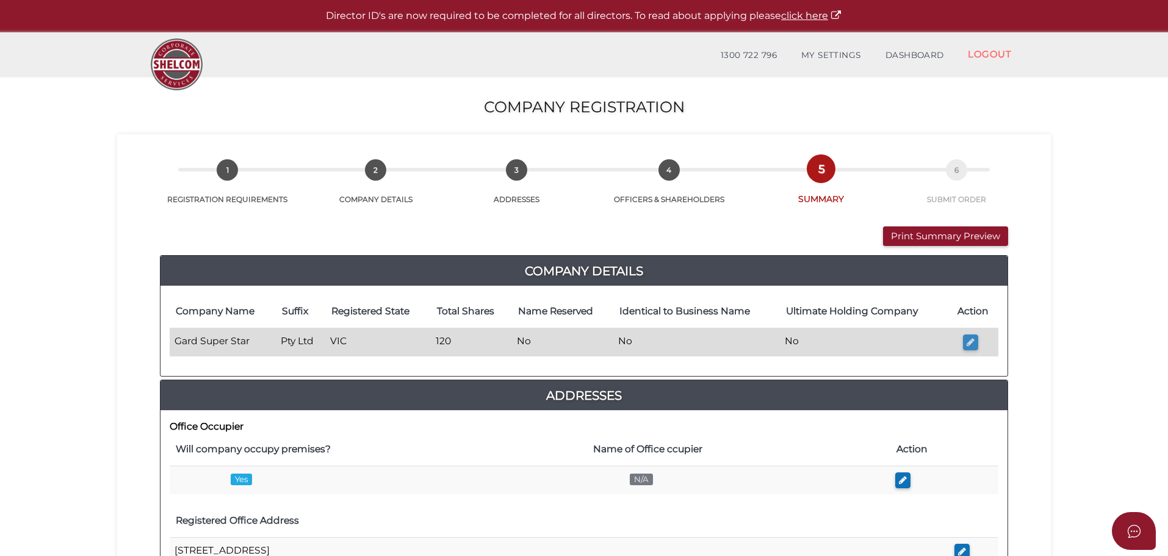
click at [968, 340] on icon "button" at bounding box center [970, 341] width 8 height 9
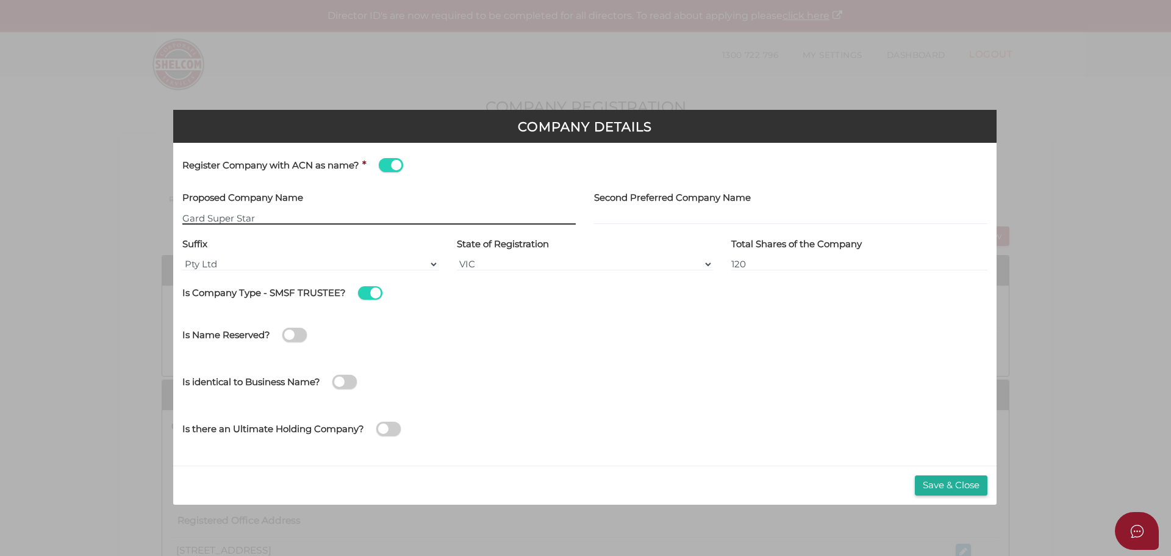
type input "[[ACN Number]]"
click at [930, 489] on button "Save & Close" at bounding box center [951, 485] width 73 height 20
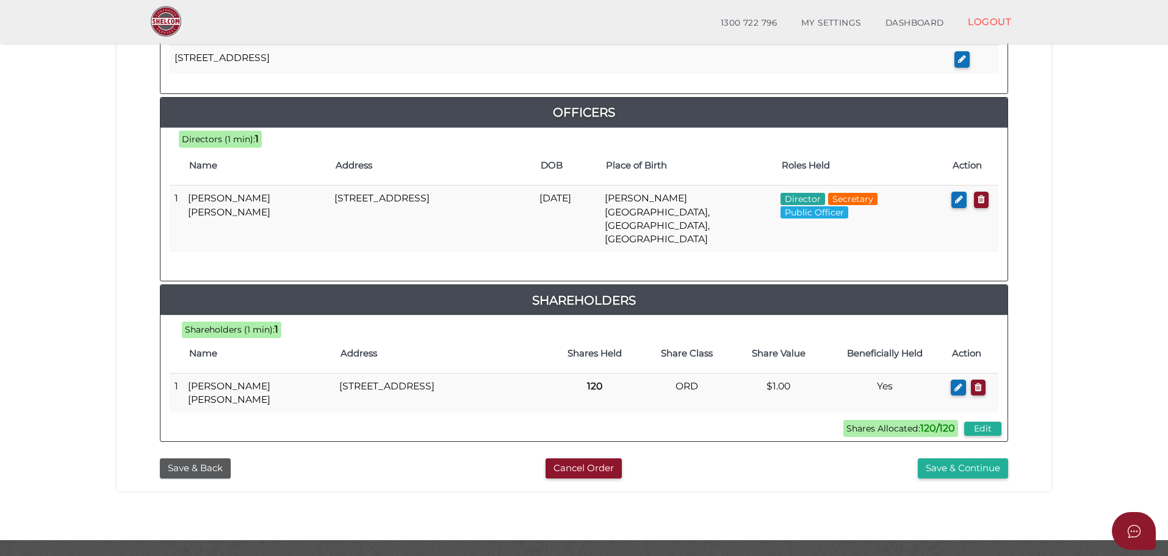
scroll to position [524, 0]
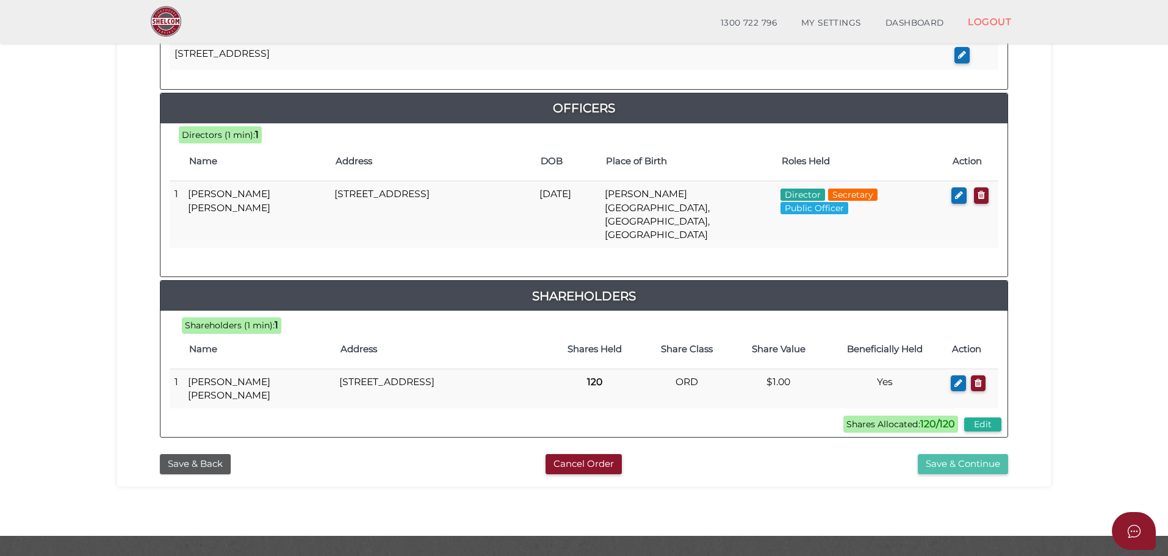
click at [960, 454] on button "Save & Continue" at bounding box center [963, 464] width 90 height 20
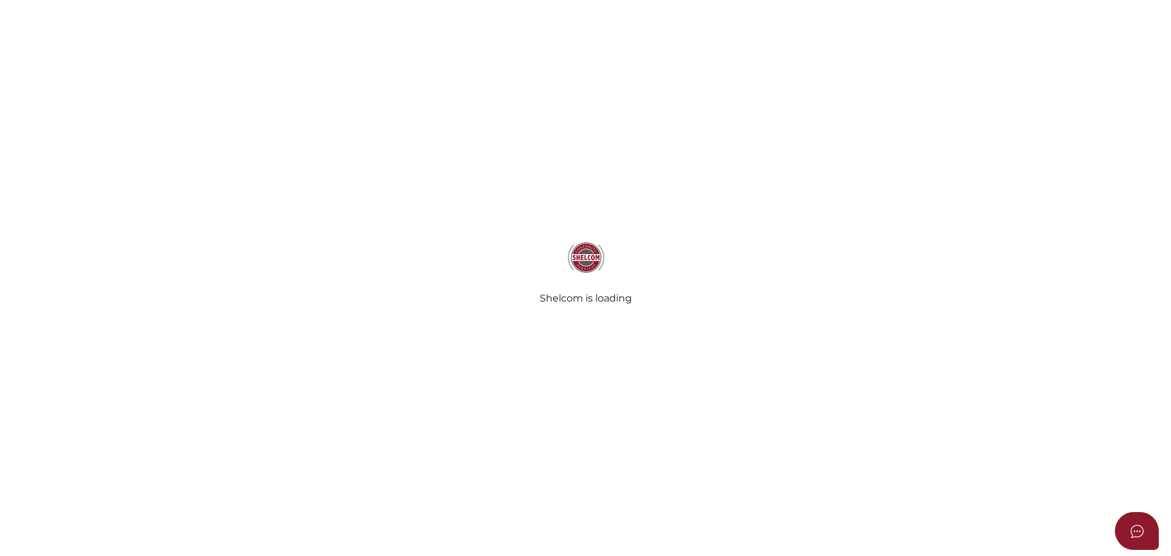
select select "Comb Binding"
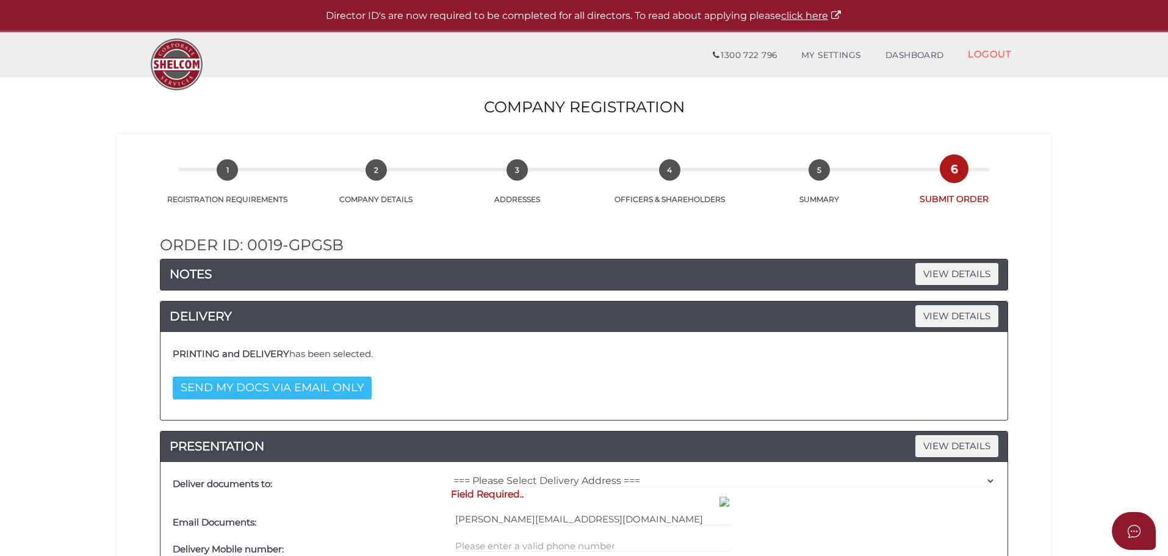
click at [273, 388] on button "SEND MY DOCS VIA EMAIL ONLY" at bounding box center [272, 387] width 199 height 23
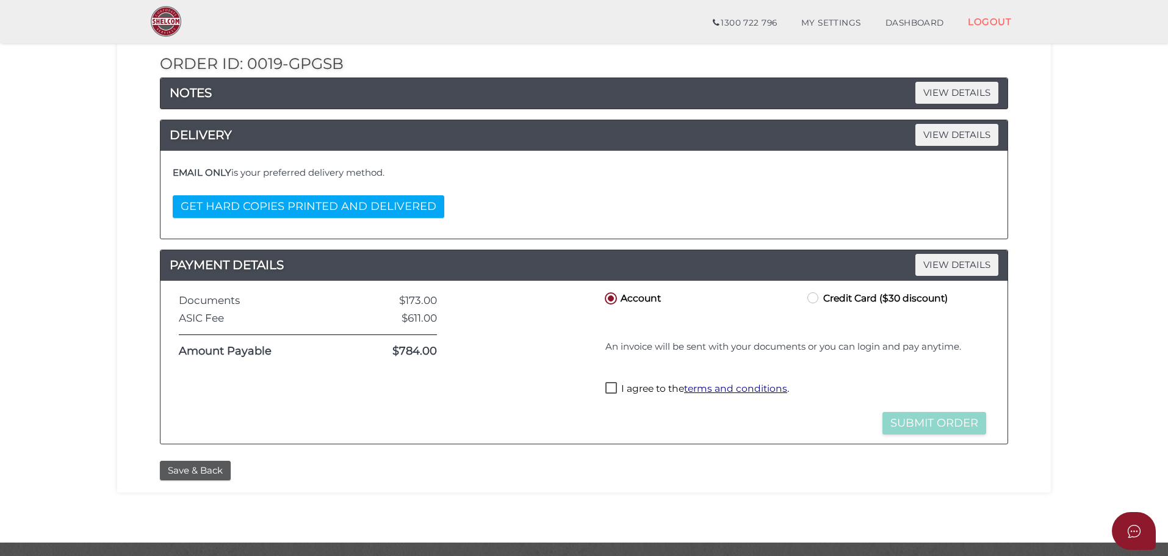
scroll to position [171, 0]
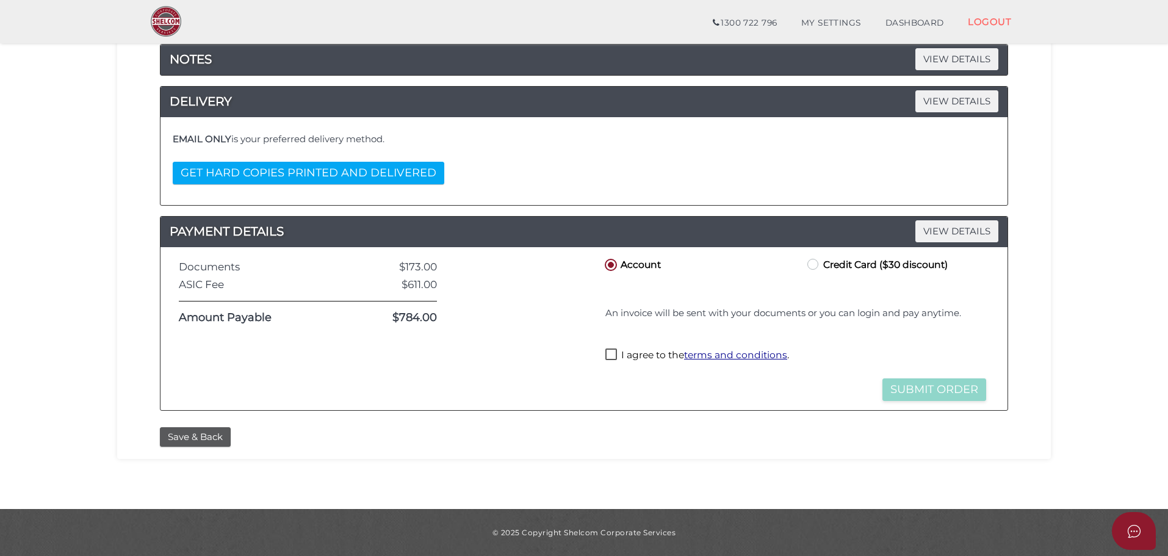
click at [812, 265] on label "Credit Card ($30 discount)" at bounding box center [876, 263] width 143 height 15
radio input "true"
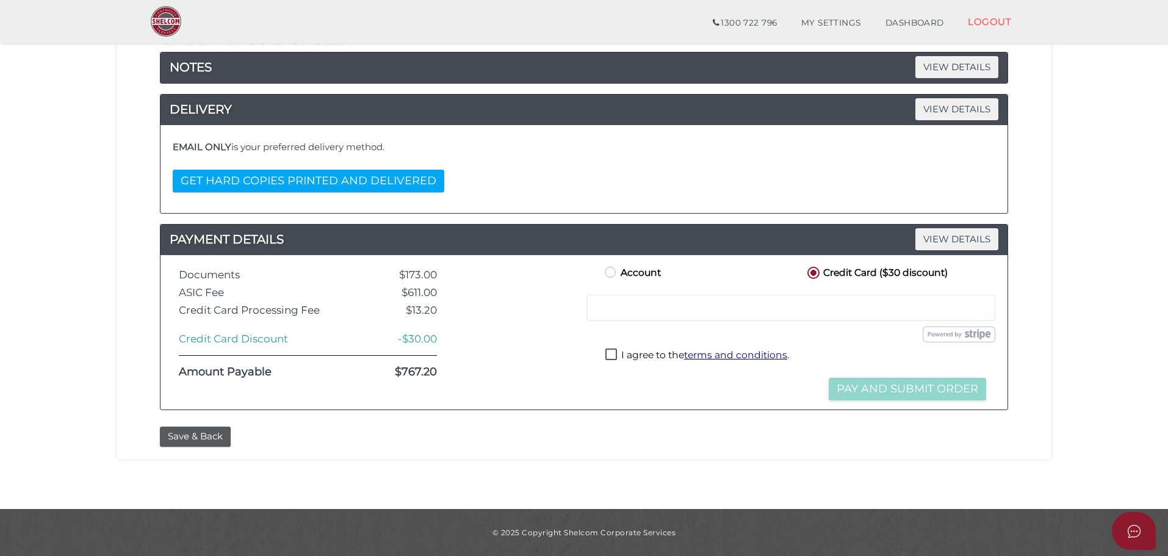
scroll to position [164, 0]
click at [613, 355] on label "I agree to the terms and conditions ." at bounding box center [697, 355] width 184 height 15
checkbox input "true"
click at [865, 389] on button "Pay and Submit Order" at bounding box center [907, 389] width 157 height 23
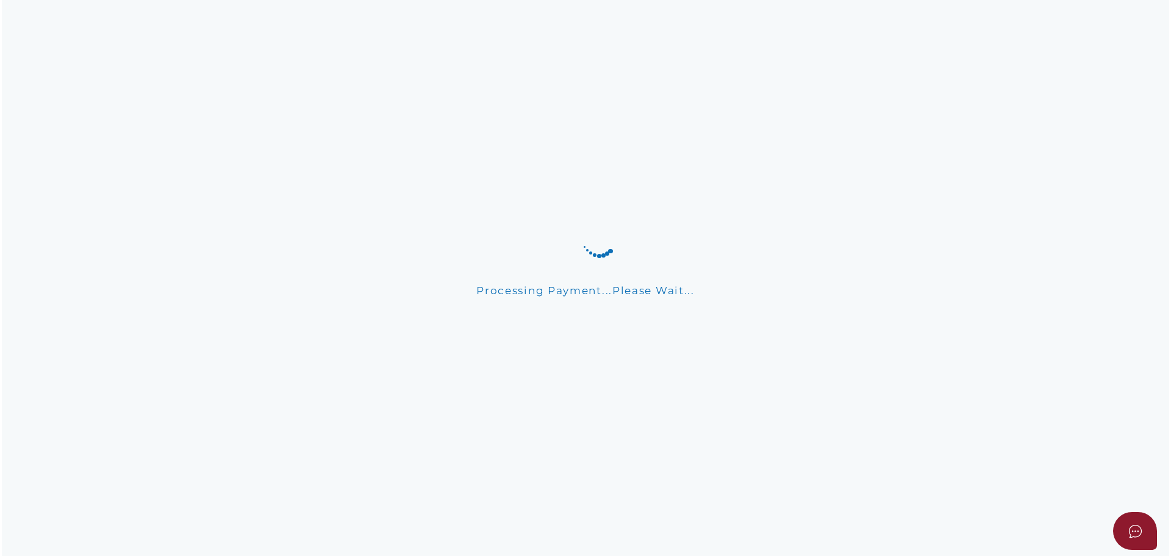
scroll to position [0, 0]
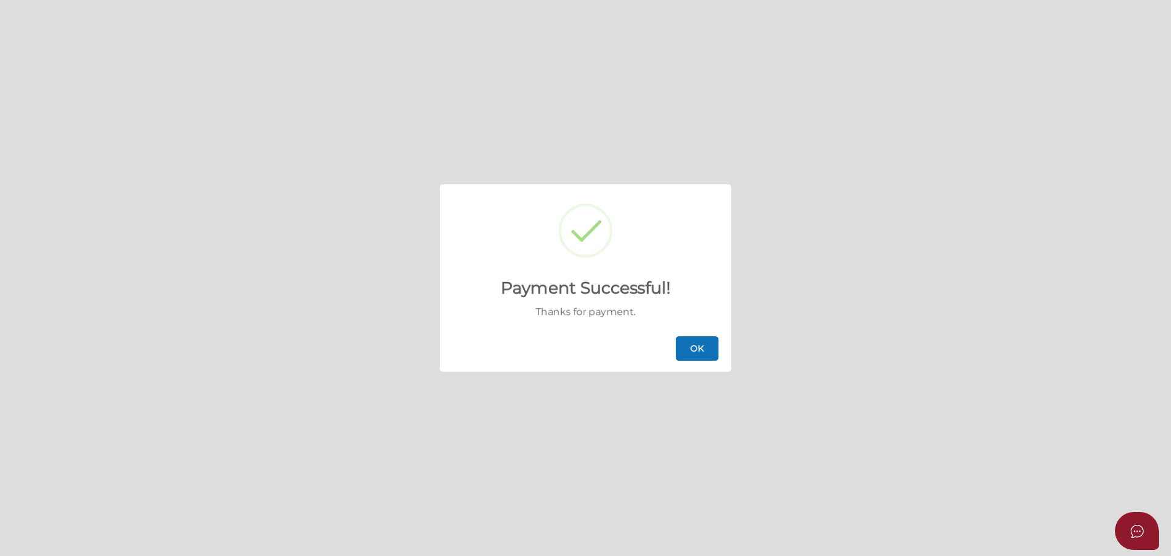
click at [699, 349] on button "OK" at bounding box center [697, 348] width 43 height 24
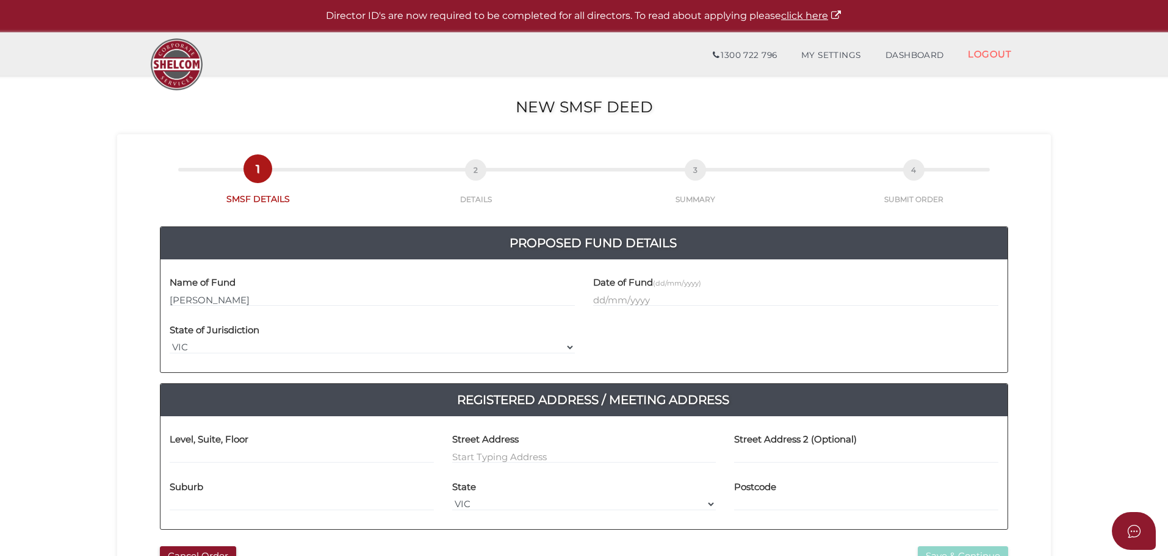
drag, startPoint x: 193, startPoint y: 295, endPoint x: 176, endPoint y: 373, distance: 79.2
click at [227, 298] on input "[PERSON_NAME]" at bounding box center [372, 299] width 405 height 13
type input "[PERSON_NAME] Superfund"
click at [632, 297] on input "text" at bounding box center [795, 299] width 405 height 13
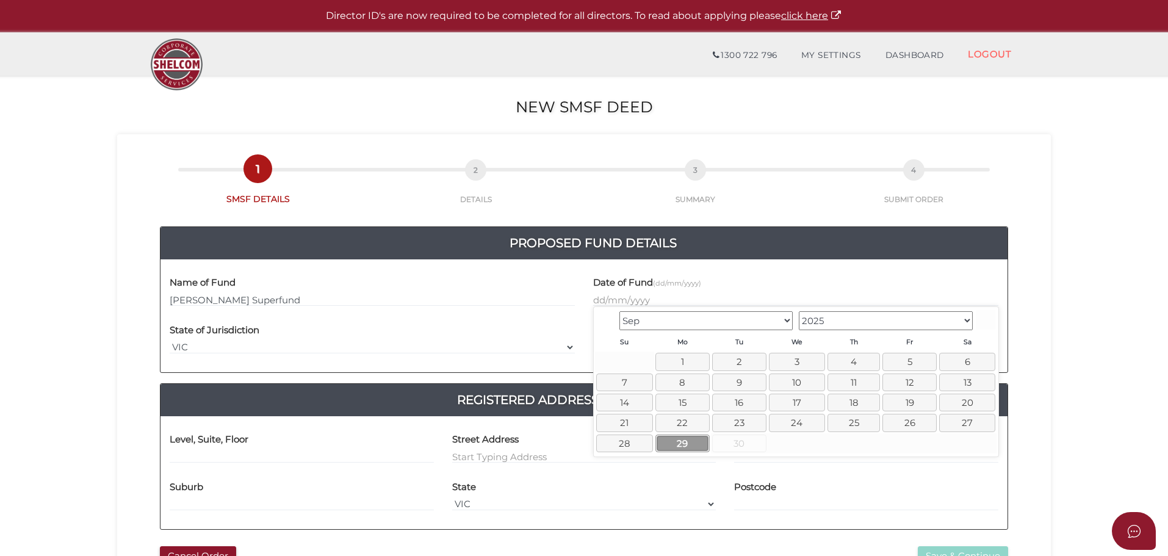
click at [676, 446] on link "29" at bounding box center [682, 443] width 54 height 18
type input "29/09/2025"
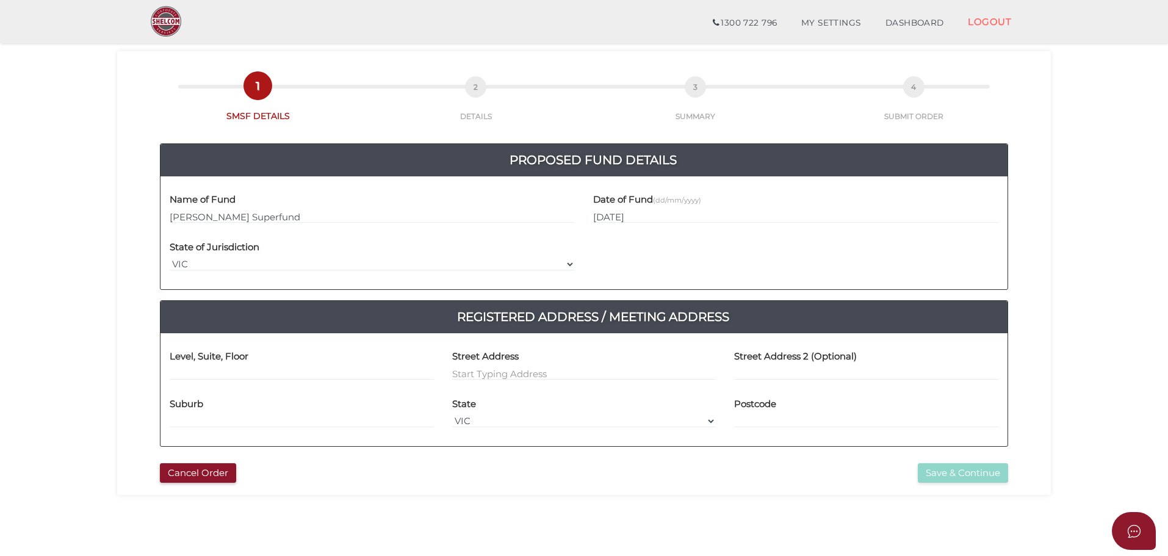
scroll to position [61, 0]
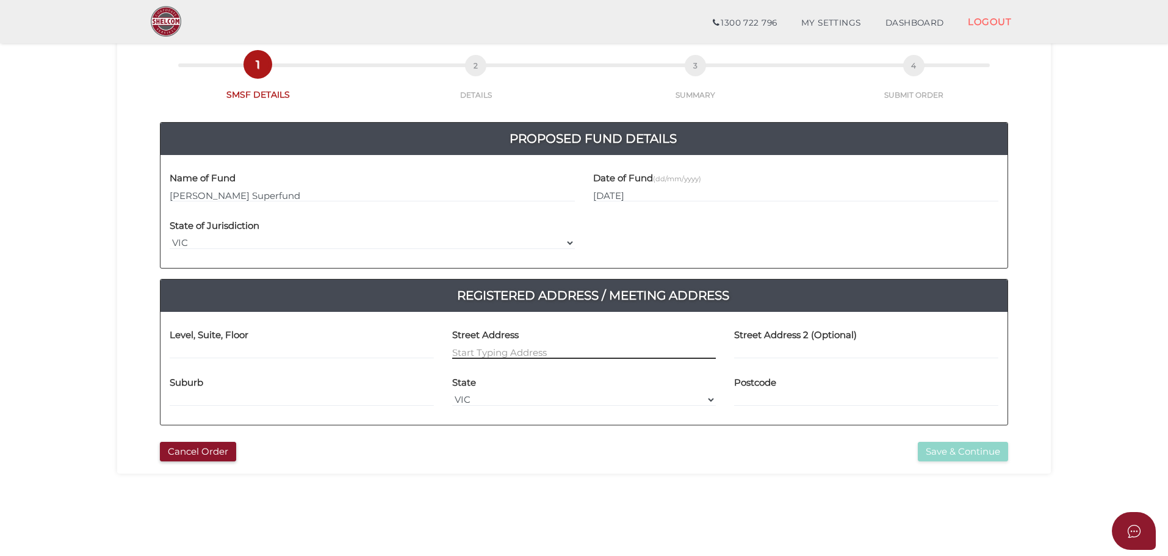
click at [492, 353] on input at bounding box center [584, 351] width 264 height 13
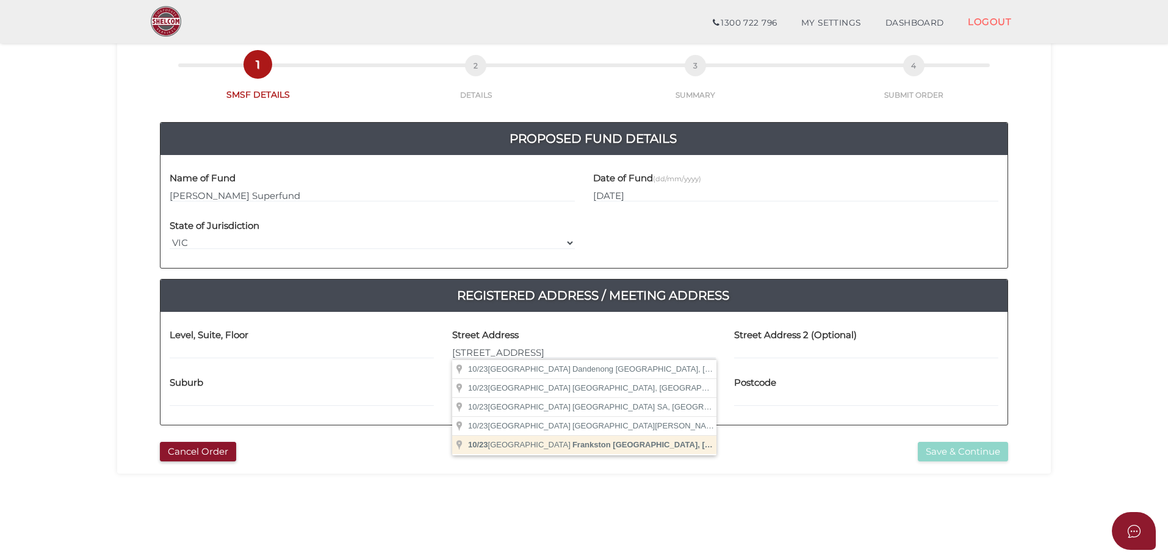
type input "10/23 Brooklyn Avenue, Frankston VIC, Australia"
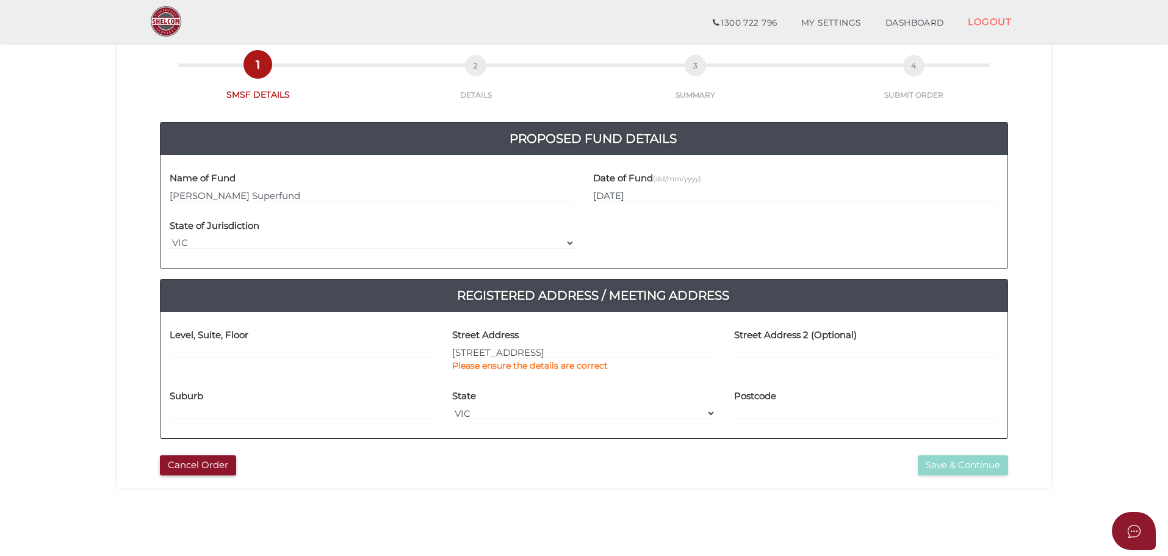
type input "10"
type input "23 Brooklyn Avenue"
type input "Frankston"
select select "VIC"
type input "3199"
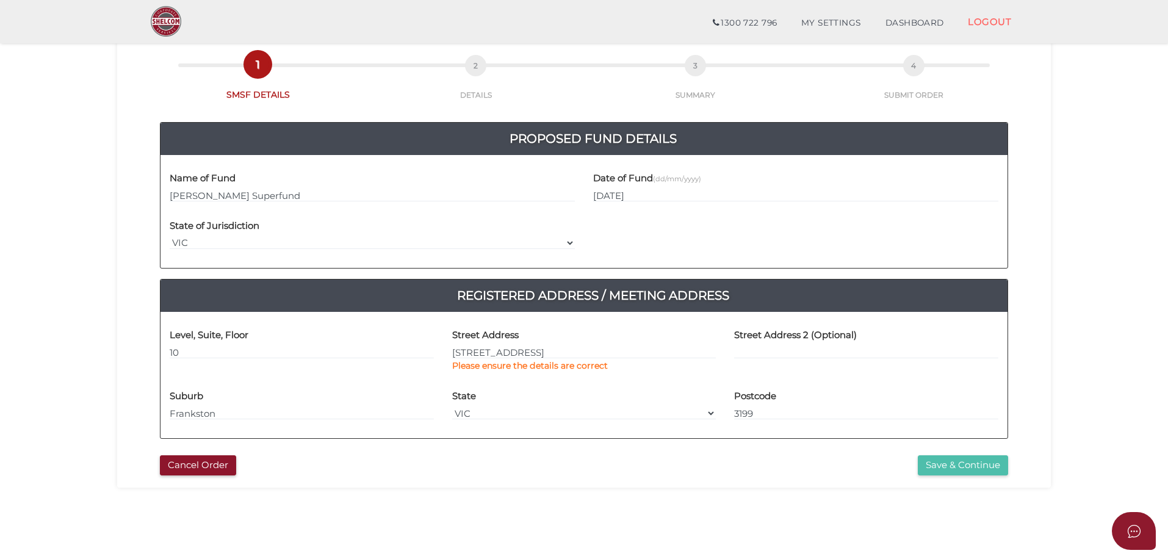
click at [939, 468] on button "Save & Continue" at bounding box center [963, 465] width 90 height 20
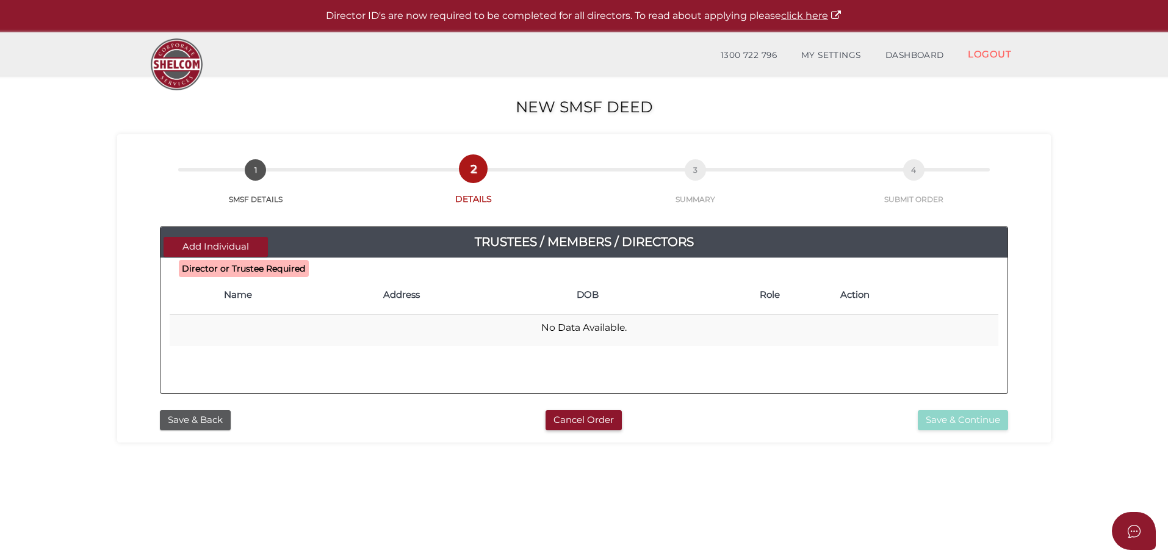
click at [205, 307] on th at bounding box center [194, 295] width 48 height 39
click at [196, 308] on th at bounding box center [194, 295] width 48 height 39
click at [202, 249] on button "Add Individual" at bounding box center [216, 247] width 104 height 20
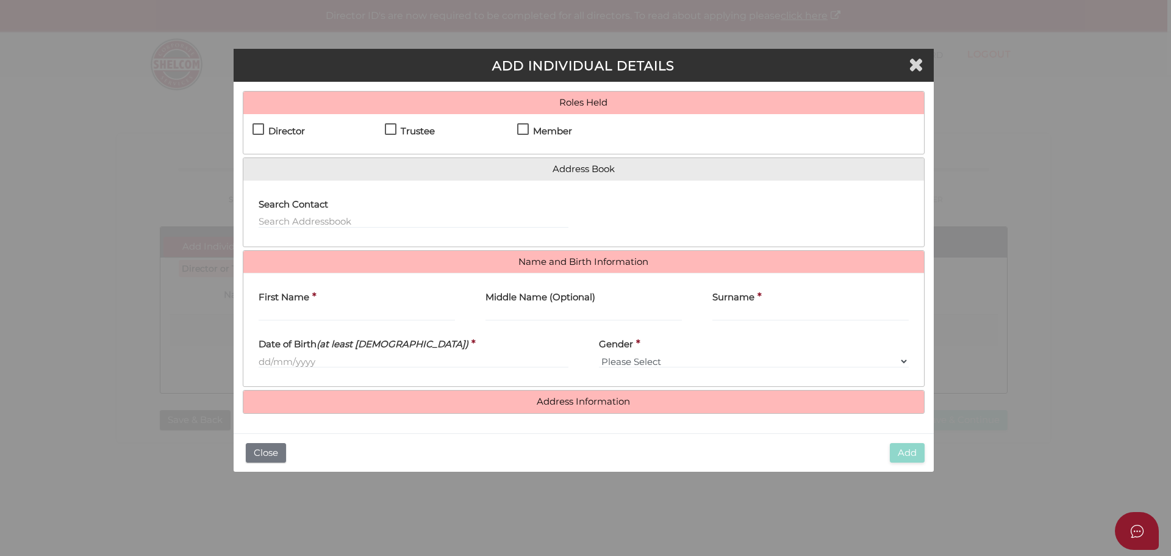
click at [257, 132] on label "Director" at bounding box center [279, 133] width 52 height 15
checkbox input "true"
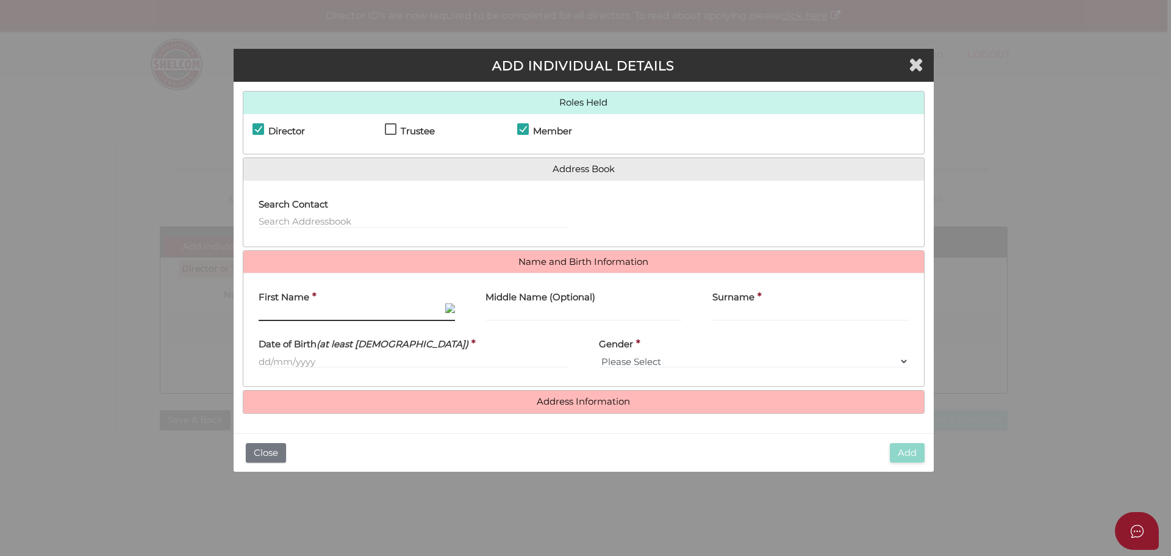
click at [288, 315] on input "First Name" at bounding box center [357, 314] width 196 height 13
type input "Kylie"
type input "Marie"
type input "Gard"
click at [279, 359] on input "text" at bounding box center [414, 360] width 310 height 13
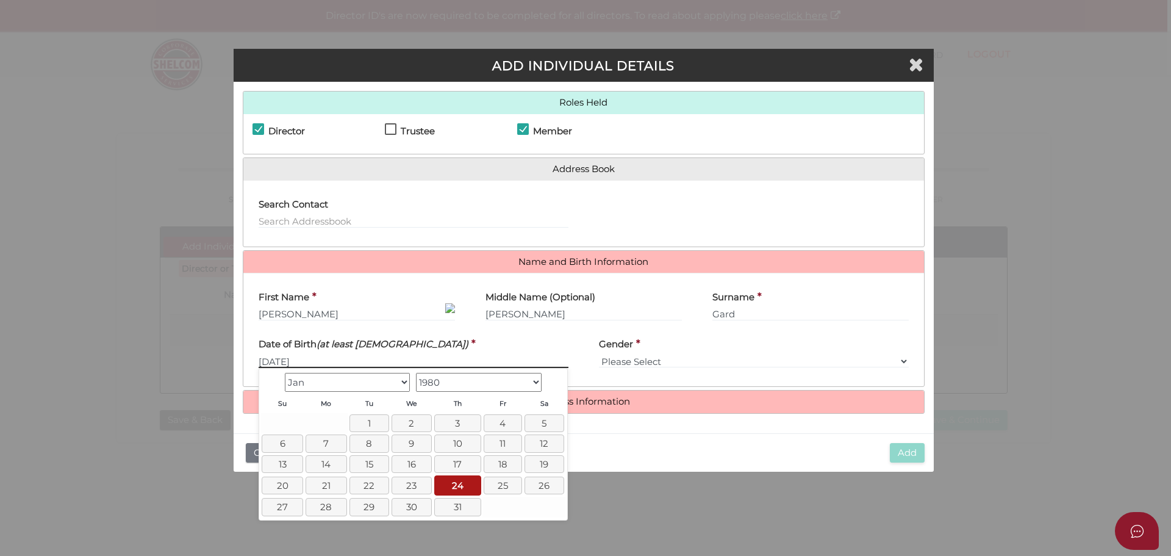
type input "[DATE]"
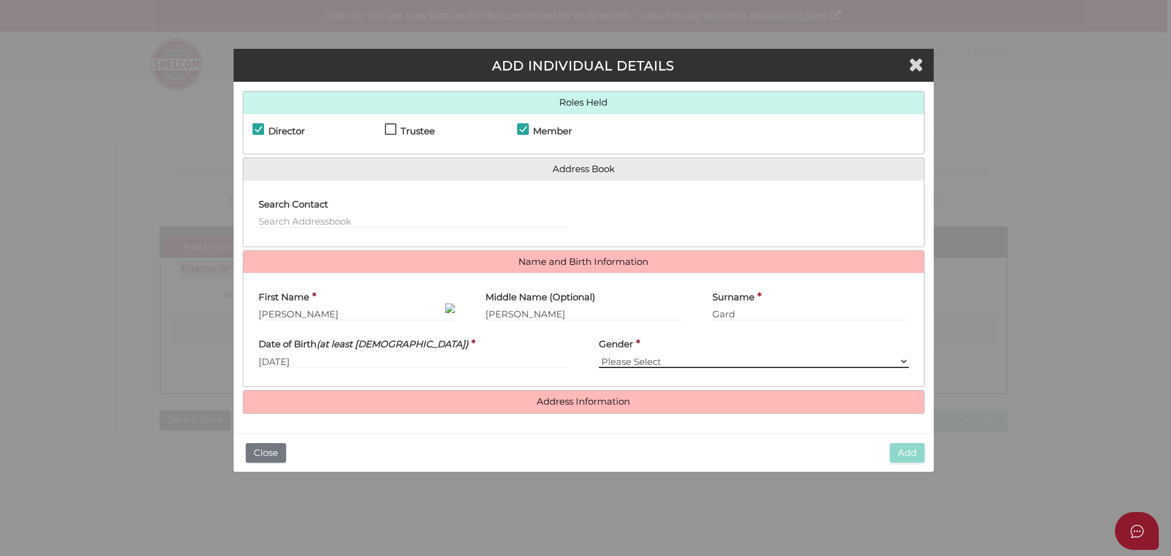
click at [664, 361] on select "Please Select Male Female" at bounding box center [754, 360] width 310 height 13
select select "[DEMOGRAPHIC_DATA]"
click at [599, 354] on select "Please Select Male Female" at bounding box center [754, 360] width 310 height 13
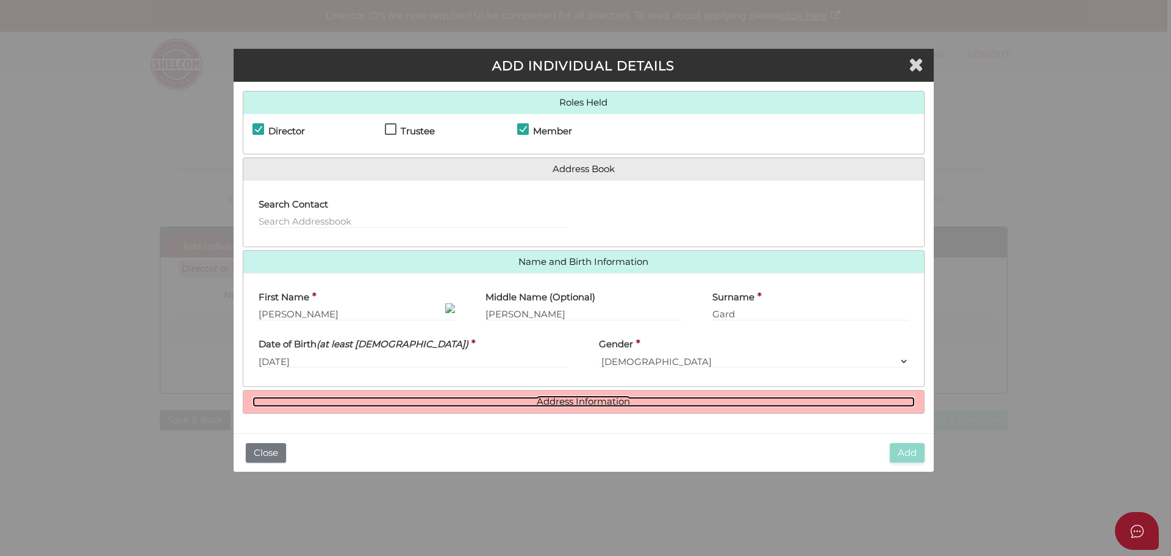
click at [586, 403] on link "Address Information" at bounding box center [584, 402] width 663 height 10
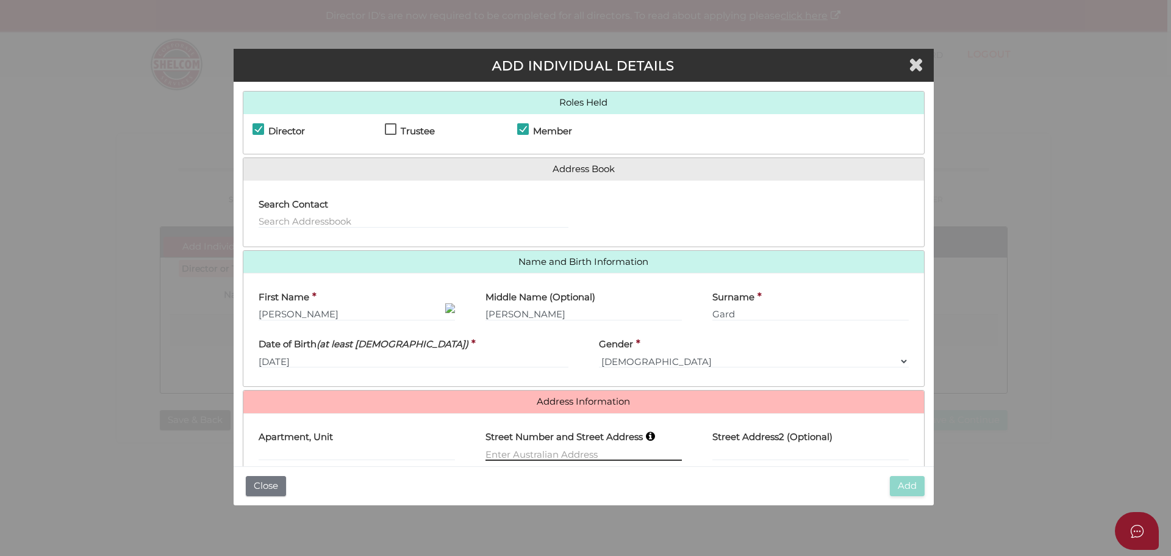
click at [528, 452] on input "text" at bounding box center [584, 453] width 196 height 13
type input "23 Brooklyn Avenue"
type input "10"
type input "Frankston"
select select "VIC"
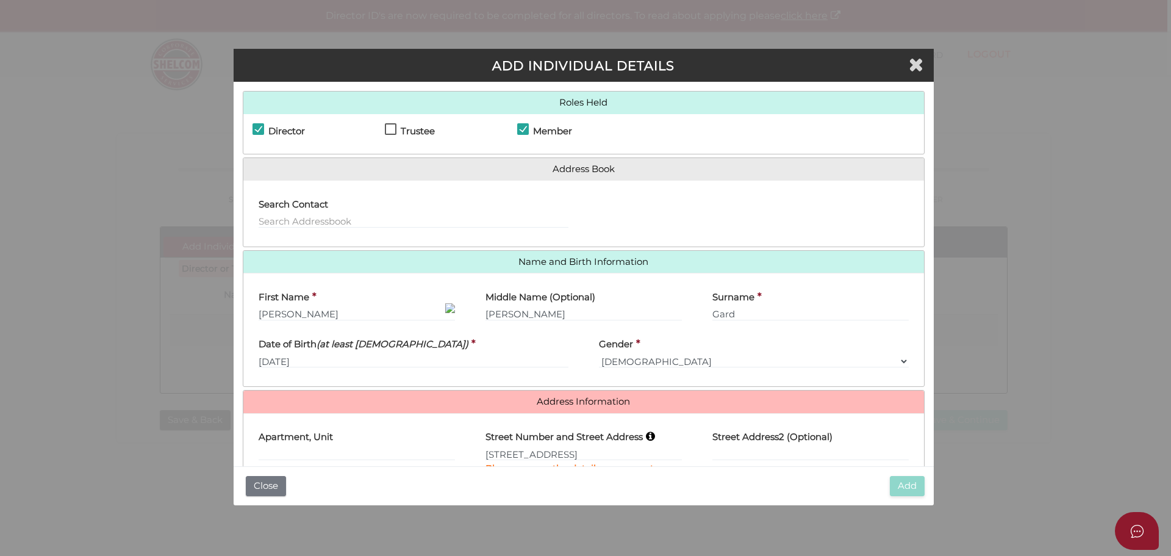
type input "3199"
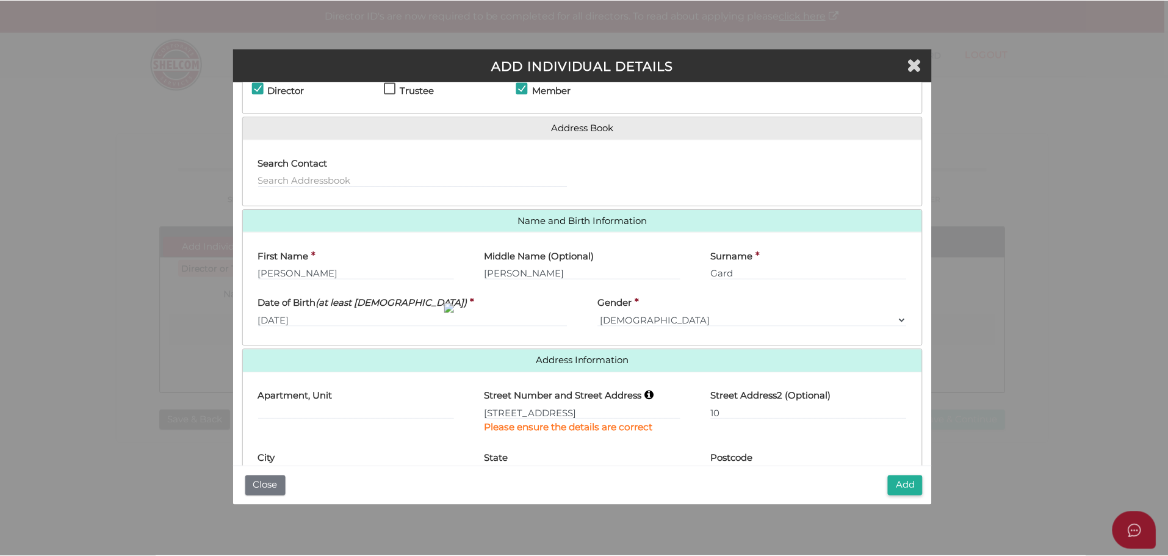
scroll to position [92, 0]
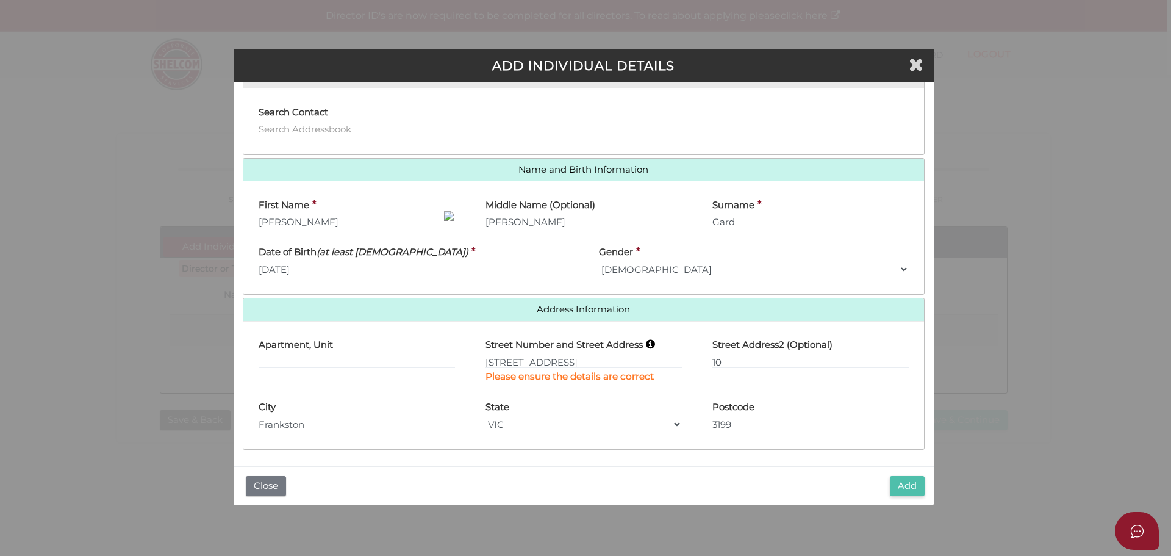
click at [910, 486] on button "Add" at bounding box center [907, 486] width 35 height 20
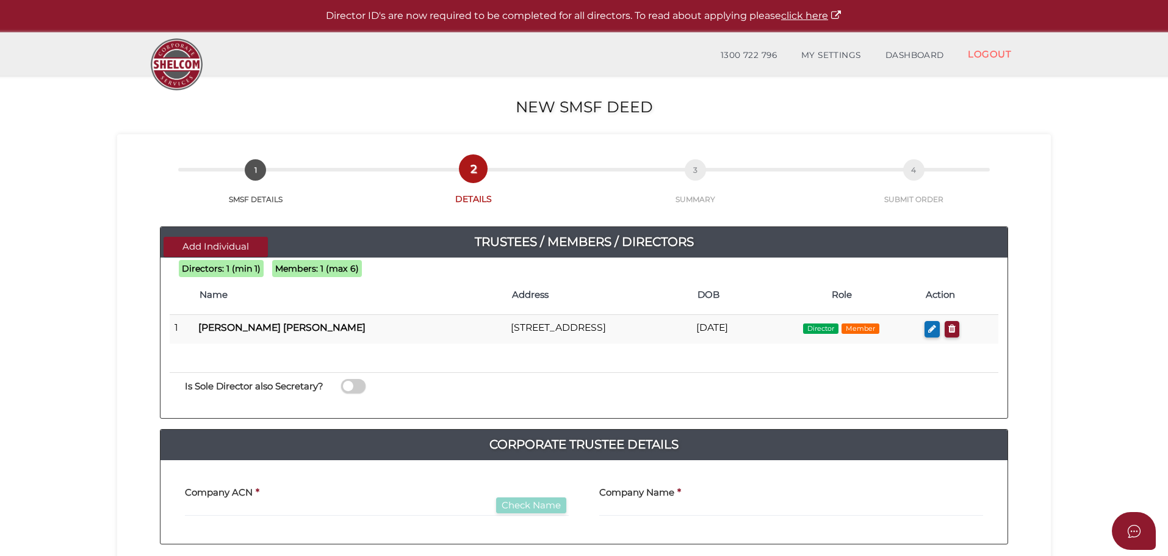
click at [365, 384] on span at bounding box center [353, 386] width 24 height 14
click at [0, 0] on input "checkbox" at bounding box center [0, 0] width 0 height 0
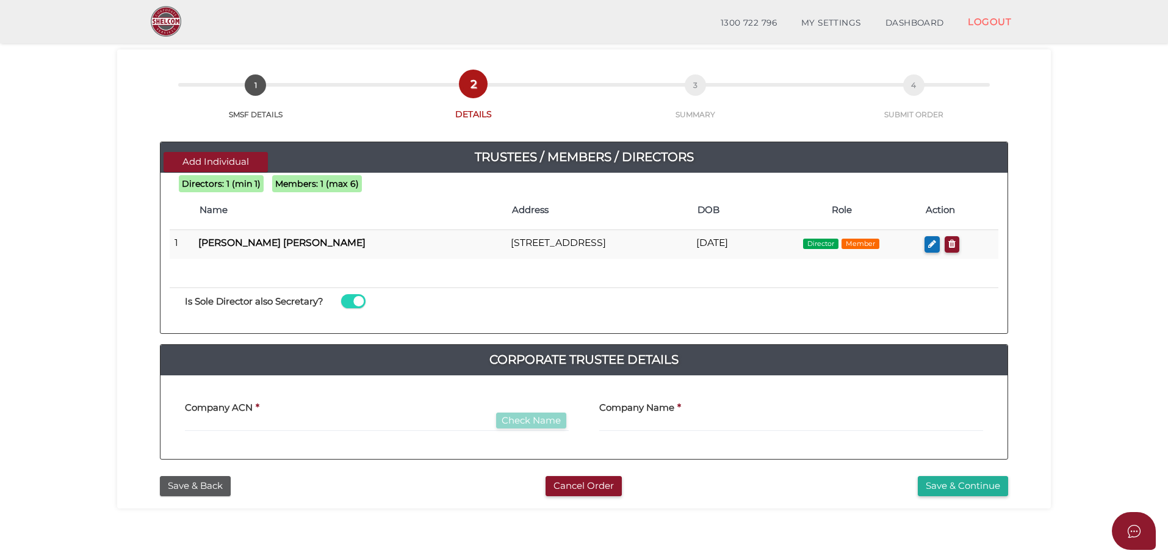
scroll to position [61, 0]
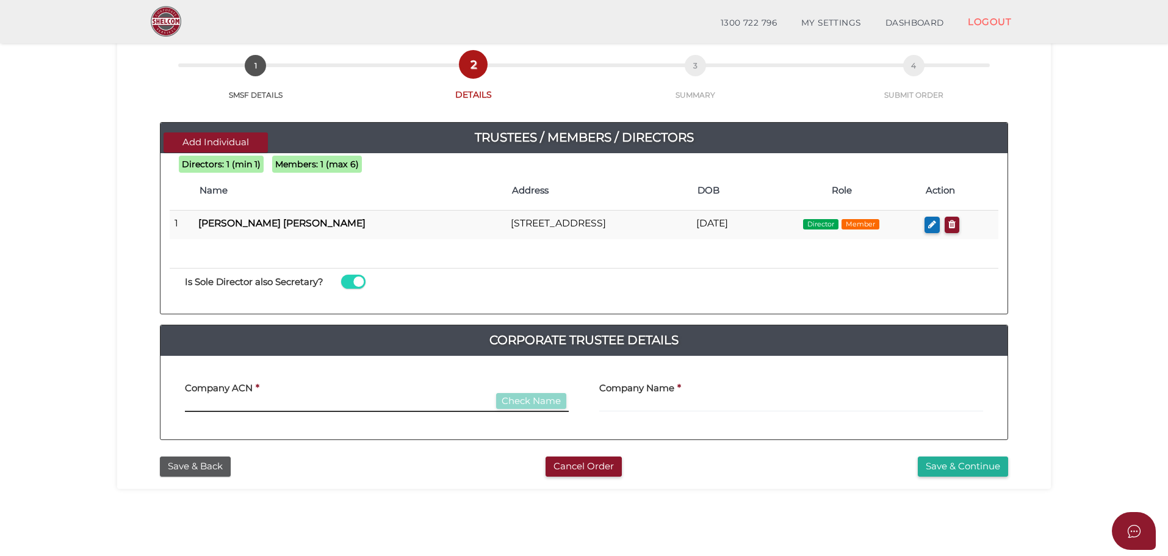
click at [232, 403] on input "text" at bounding box center [377, 404] width 384 height 13
type input "000000000"
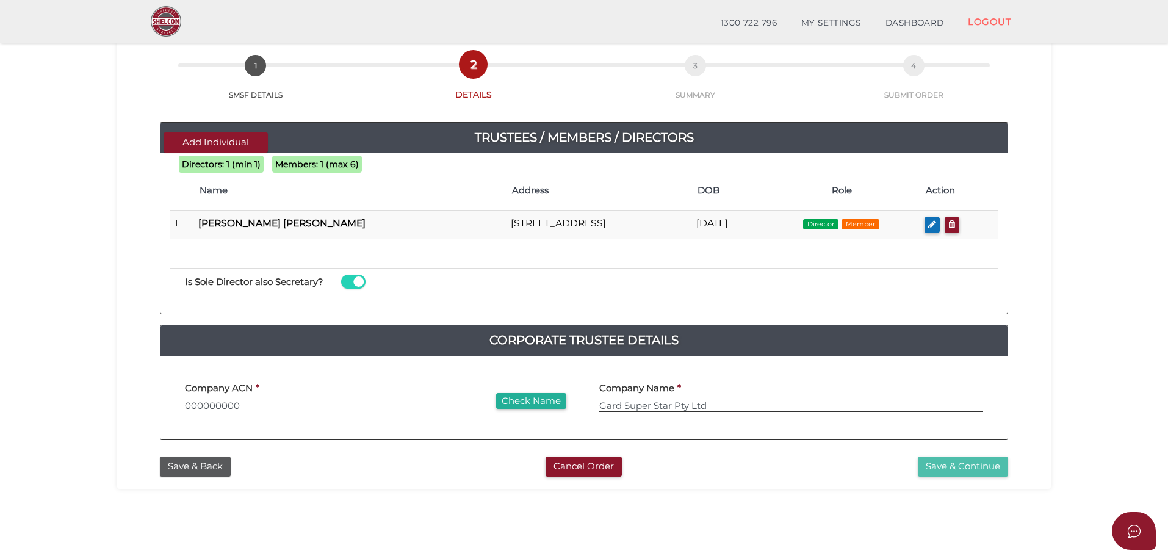
type input "Gard Super Star Pty Ltd"
click at [948, 468] on button "Save & Continue" at bounding box center [963, 466] width 90 height 20
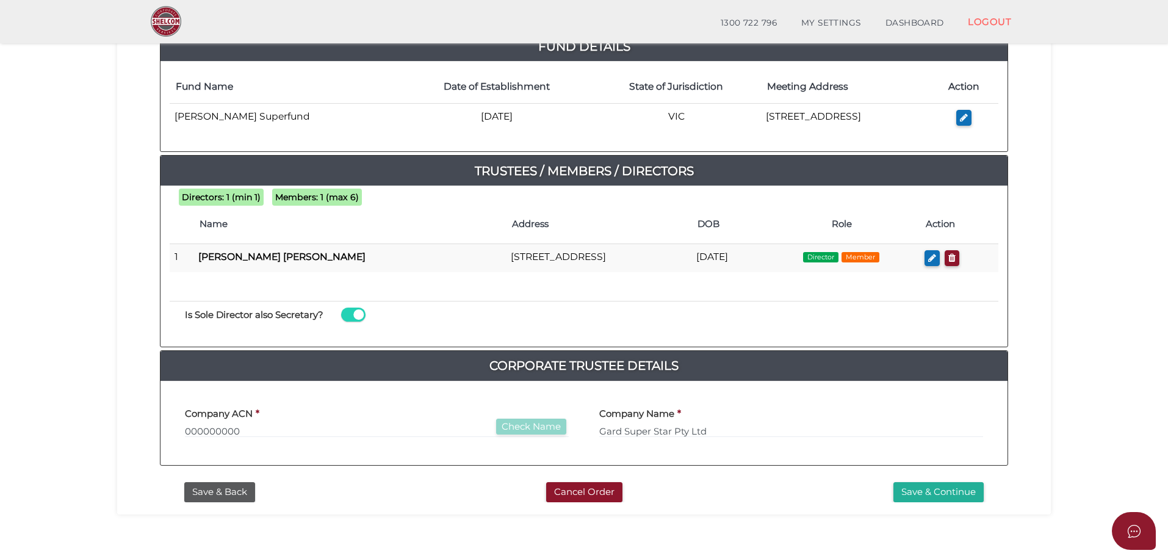
scroll to position [183, 0]
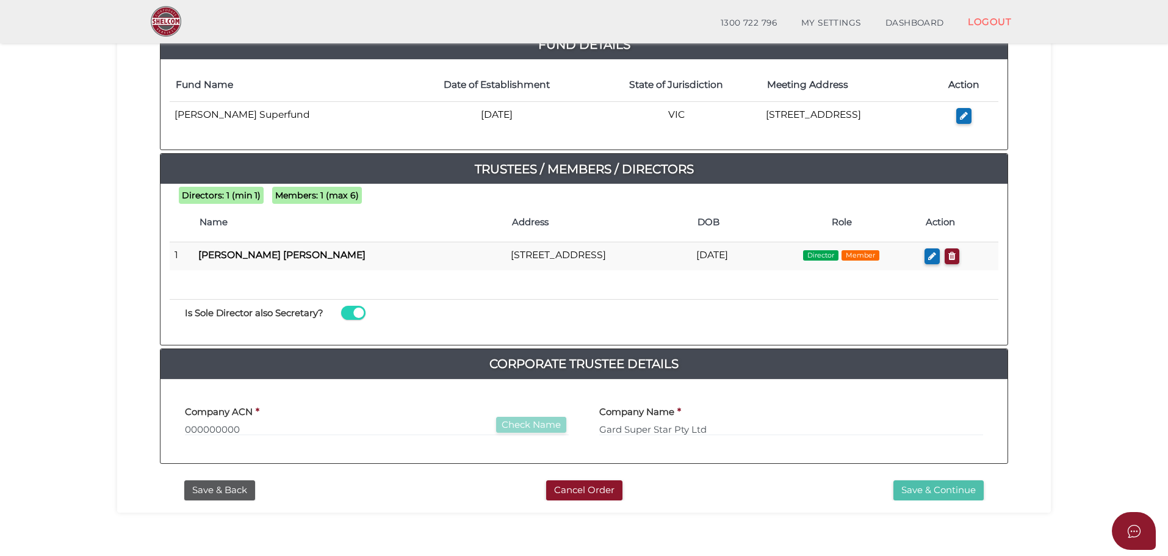
click at [940, 492] on button "Save & Continue" at bounding box center [938, 490] width 90 height 20
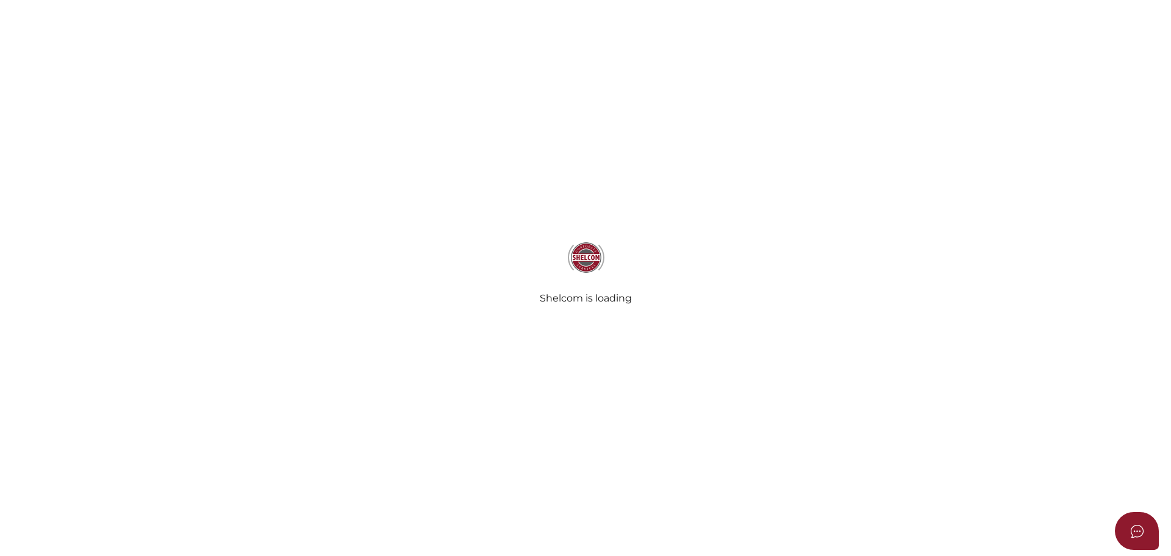
select select "Comb Binding"
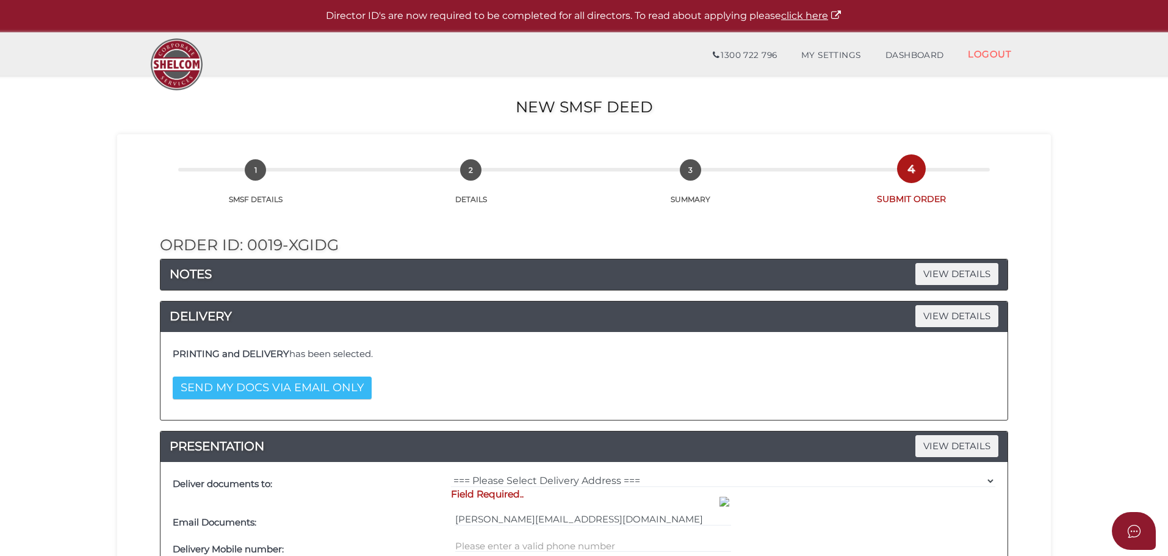
click at [315, 393] on button "SEND MY DOCS VIA EMAIL ONLY" at bounding box center [272, 387] width 199 height 23
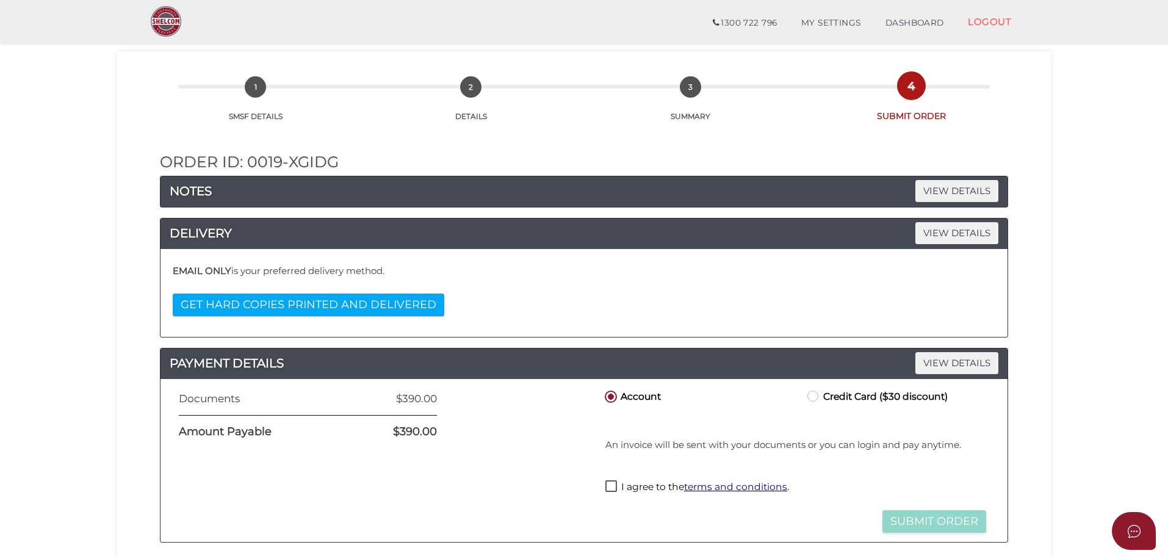
scroll to position [61, 0]
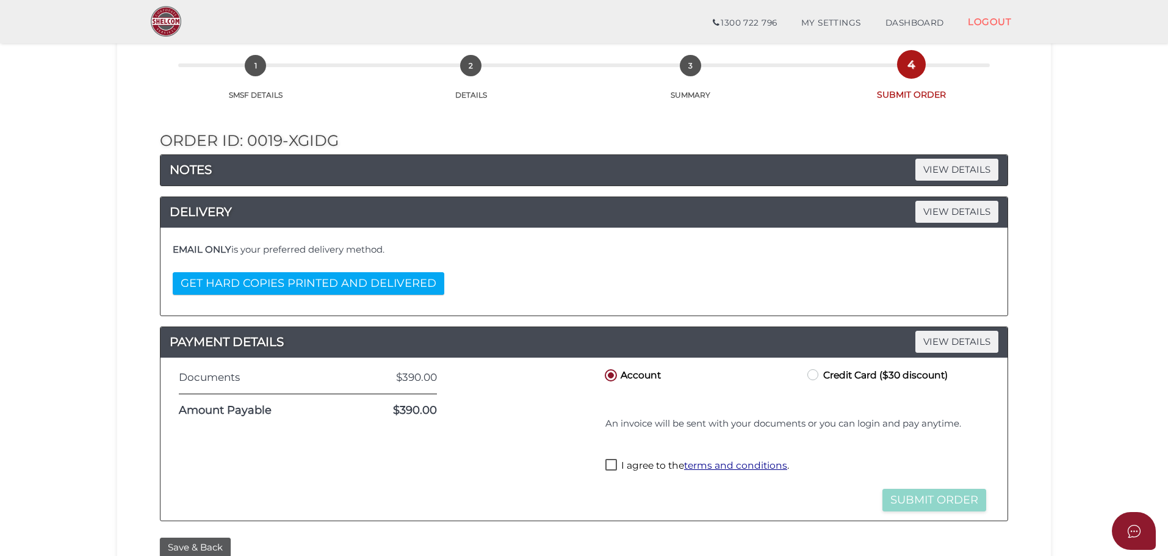
click at [814, 376] on label "Credit Card ($30 discount)" at bounding box center [876, 374] width 143 height 15
radio input "true"
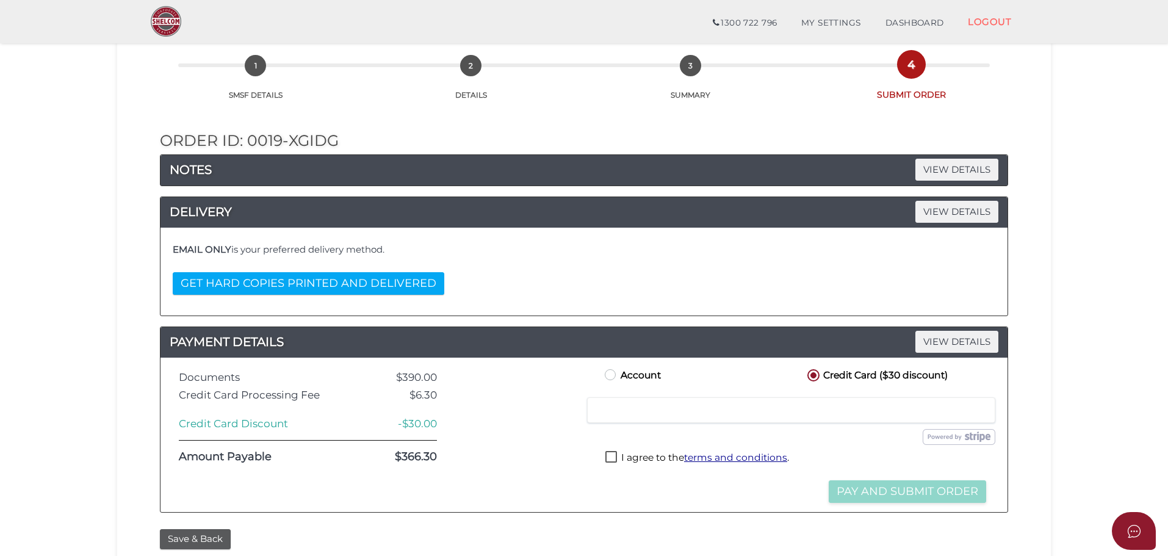
click at [610, 456] on label "I agree to the terms and conditions ." at bounding box center [697, 458] width 184 height 15
checkbox input "true"
click at [943, 494] on button "Pay and Submit Order" at bounding box center [907, 491] width 157 height 23
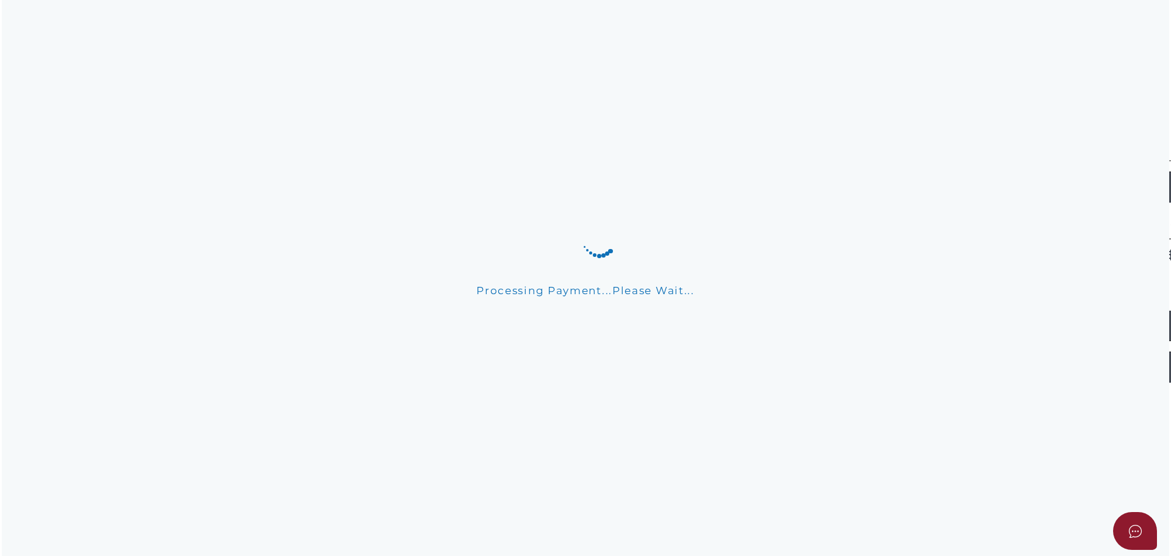
scroll to position [0, 0]
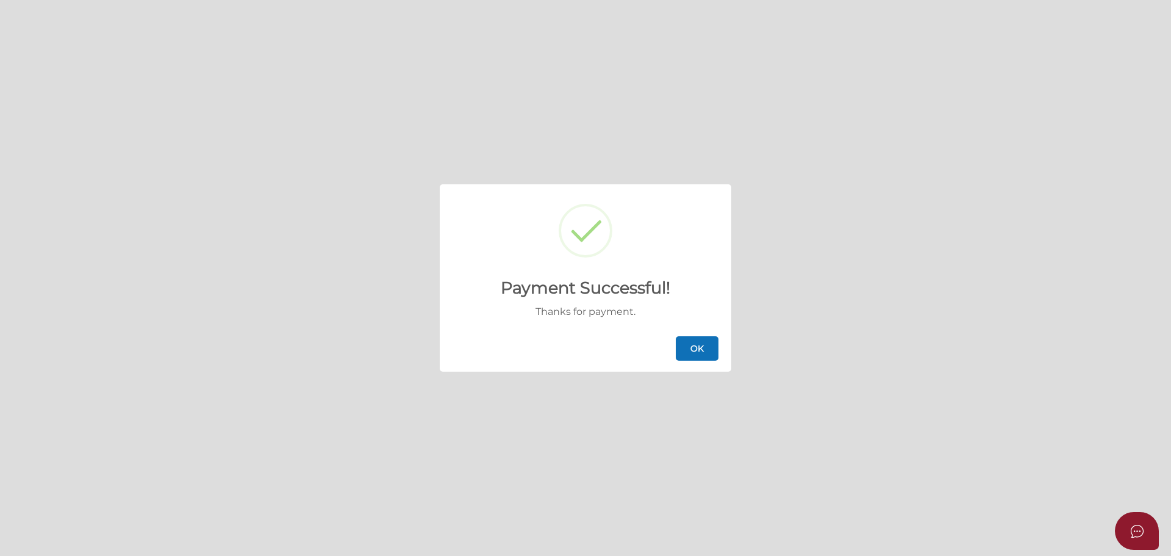
click at [703, 356] on button "OK" at bounding box center [697, 348] width 43 height 24
